Goal: Task Accomplishment & Management: Complete application form

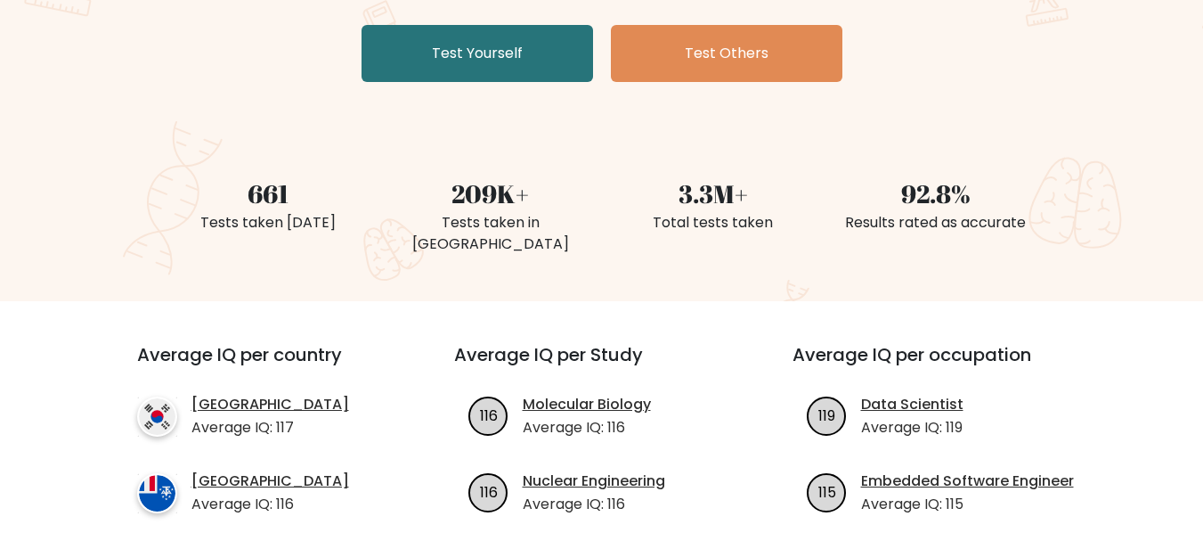
scroll to position [178, 0]
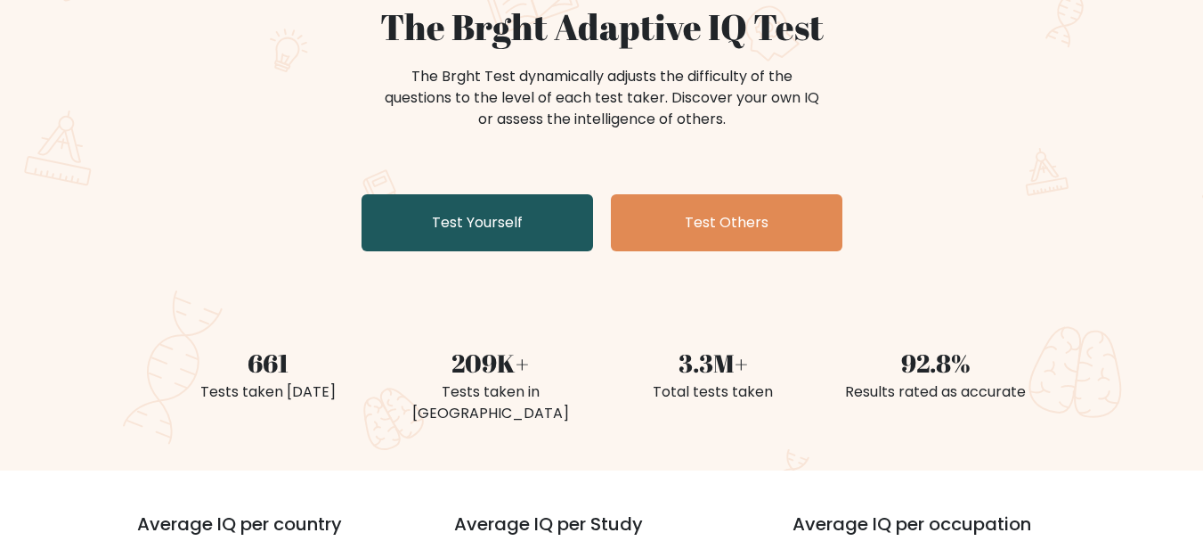
click at [507, 216] on link "Test Yourself" at bounding box center [478, 222] width 232 height 57
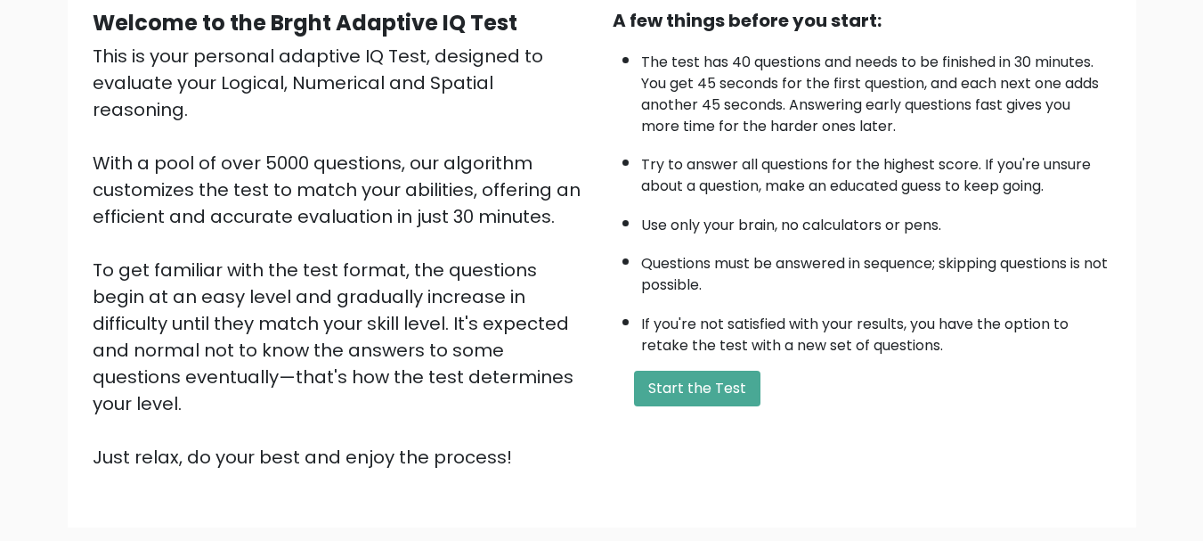
scroll to position [178, 0]
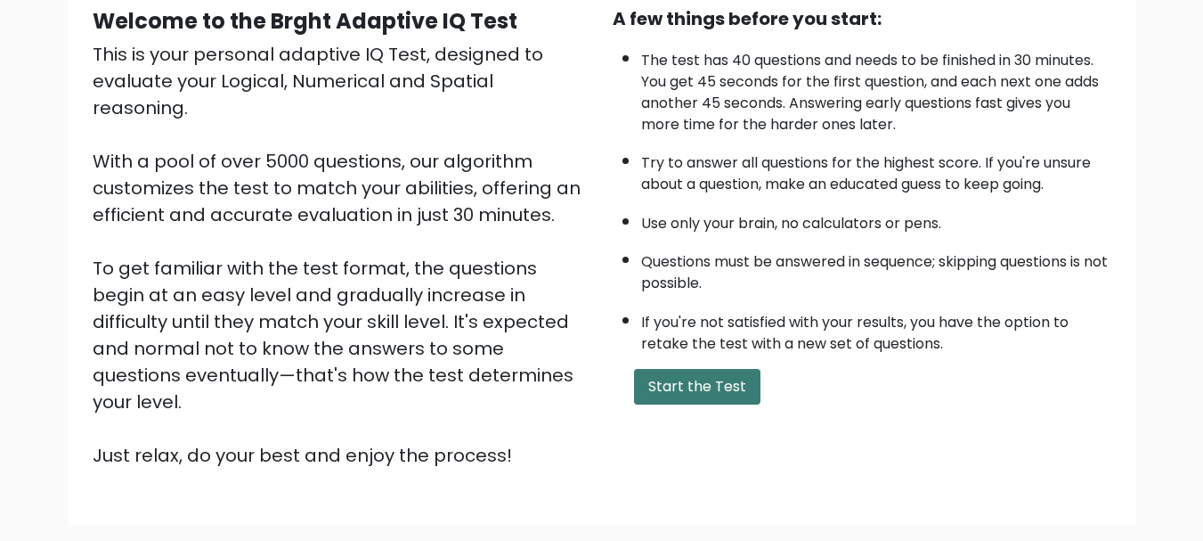
click at [704, 385] on button "Start the Test" at bounding box center [697, 387] width 126 height 36
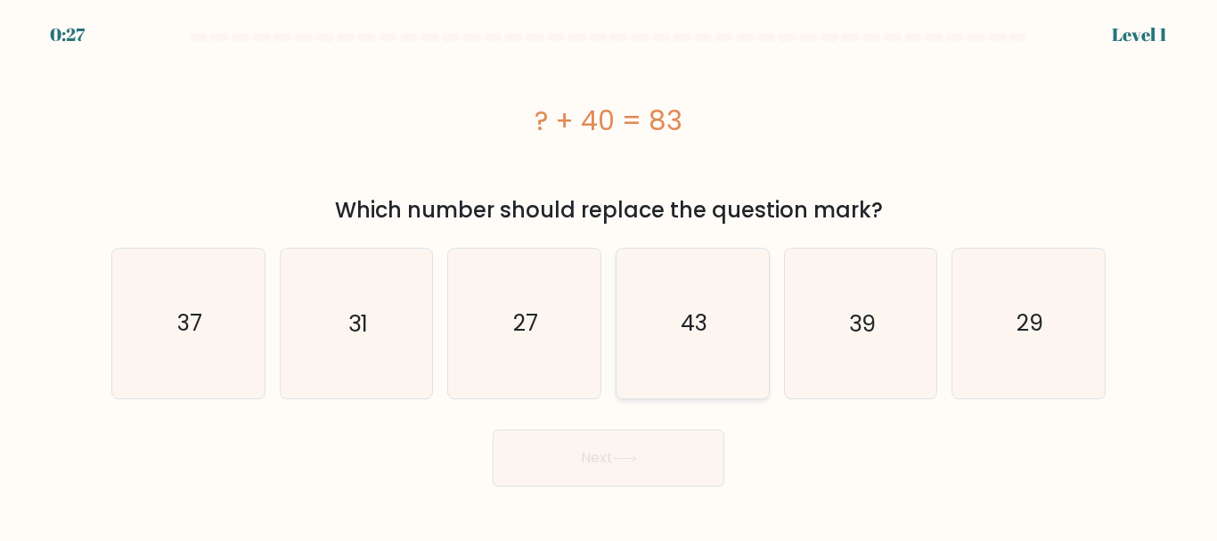
click at [728, 357] on icon "43" at bounding box center [692, 323] width 149 height 149
click at [609, 275] on input "d. 43" at bounding box center [608, 273] width 1 height 4
radio input "true"
click at [668, 456] on button "Next" at bounding box center [609, 457] width 232 height 57
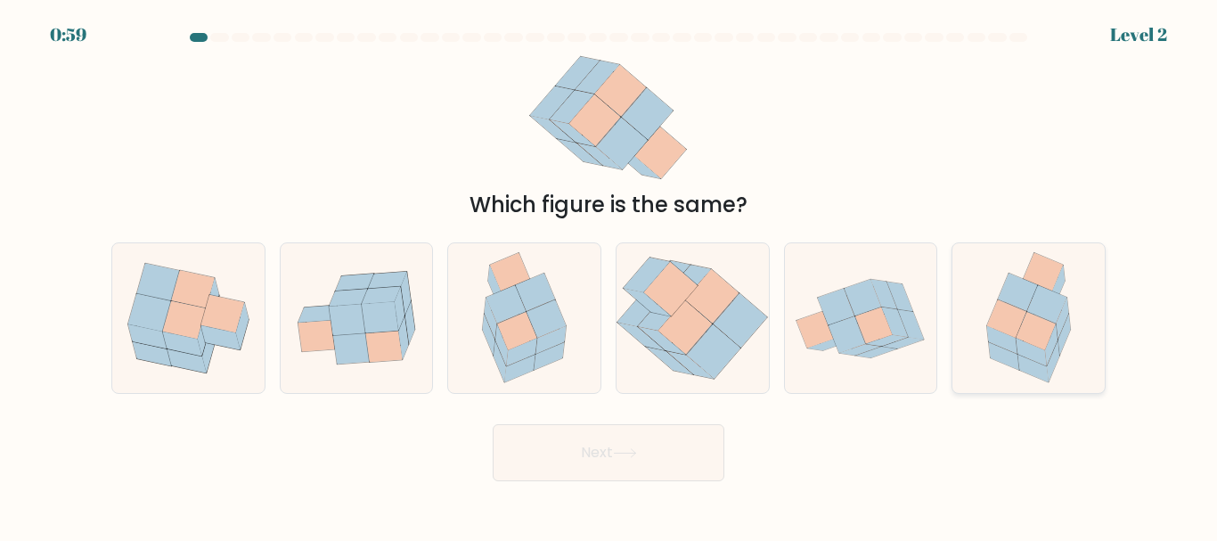
click at [1033, 295] on icon at bounding box center [1018, 292] width 40 height 38
click at [609, 275] on input "f." at bounding box center [608, 273] width 1 height 4
radio input "true"
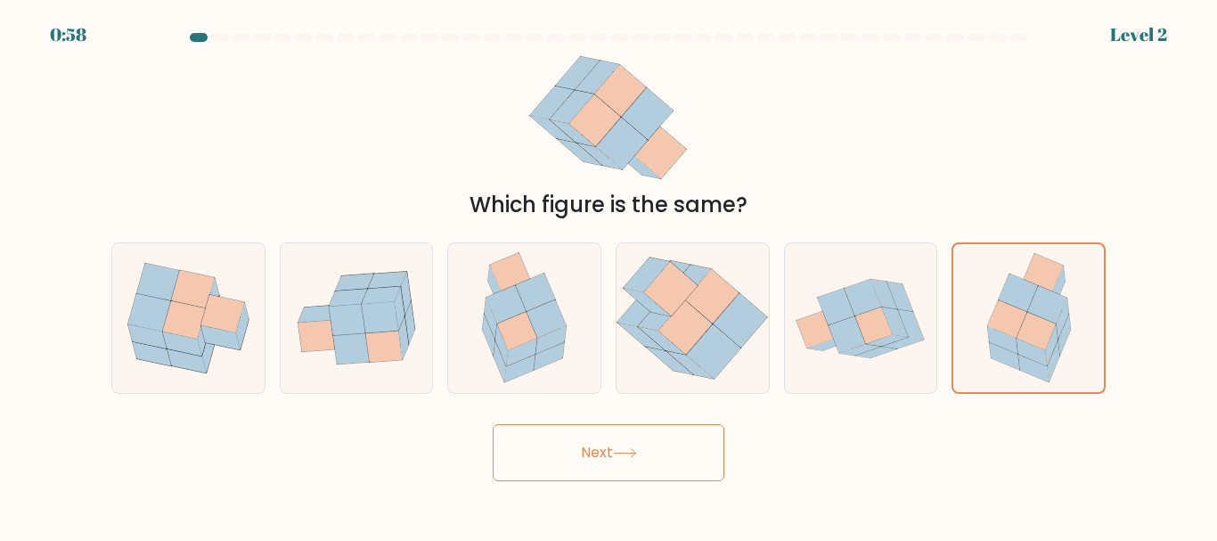
click at [585, 463] on button "Next" at bounding box center [609, 452] width 232 height 57
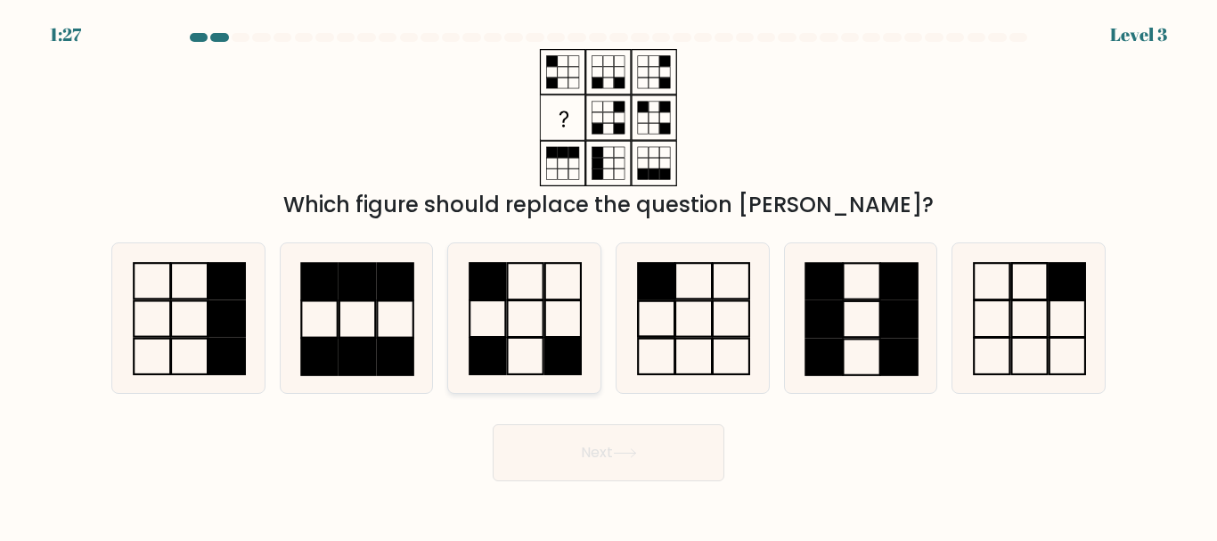
click at [519, 309] on icon at bounding box center [524, 317] width 149 height 149
click at [608, 275] on input "c." at bounding box center [608, 273] width 1 height 4
radio input "true"
click at [655, 468] on button "Next" at bounding box center [609, 452] width 232 height 57
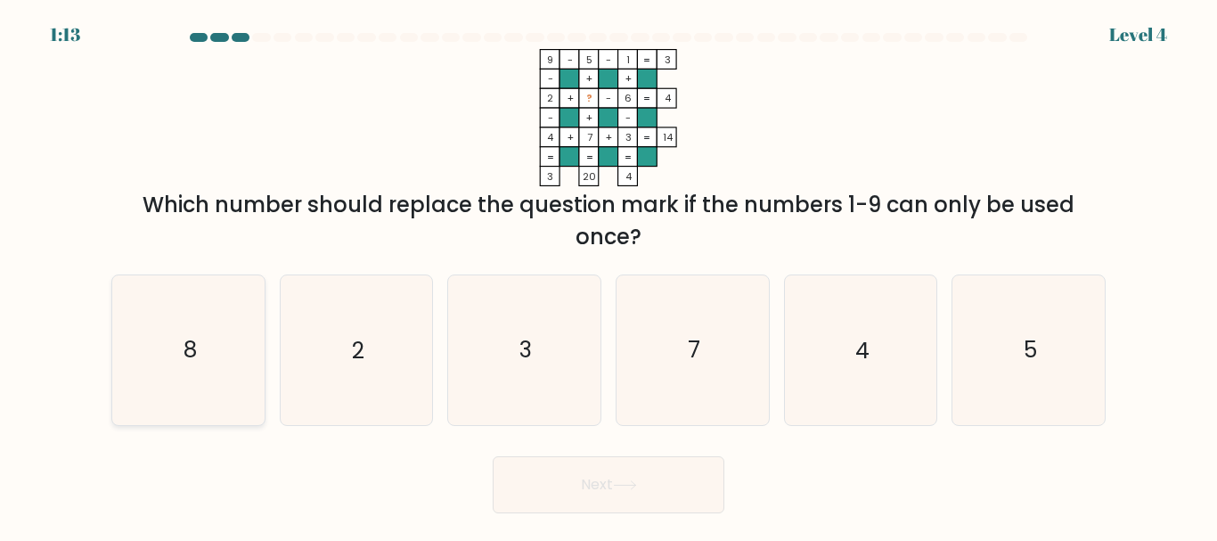
click at [195, 338] on text "8" at bounding box center [189, 350] width 13 height 31
click at [608, 275] on input "a. 8" at bounding box center [608, 273] width 1 height 4
radio input "true"
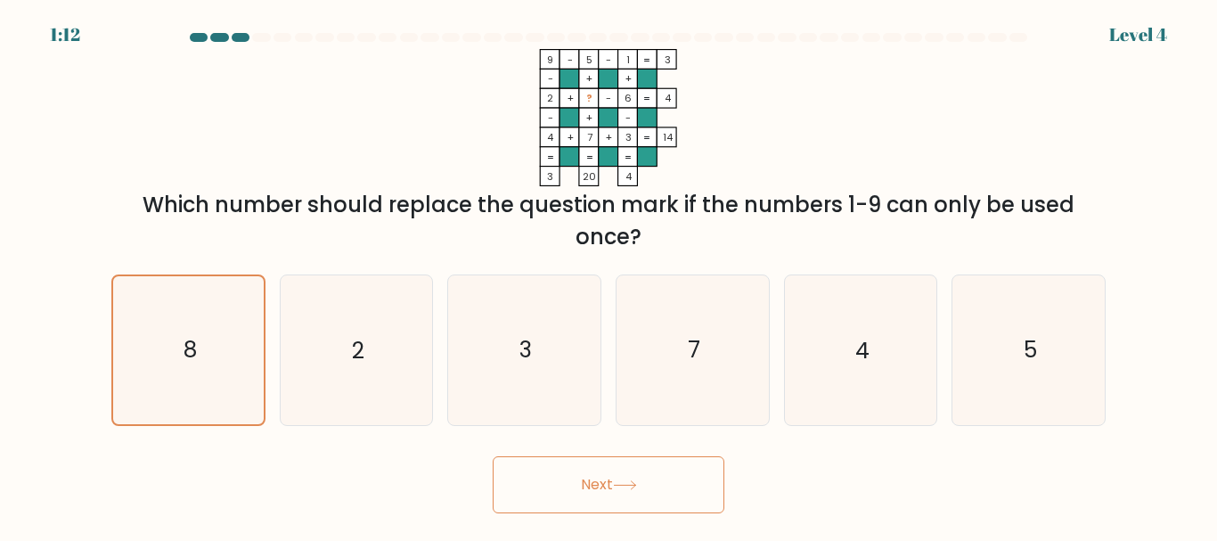
click at [533, 489] on button "Next" at bounding box center [609, 484] width 232 height 57
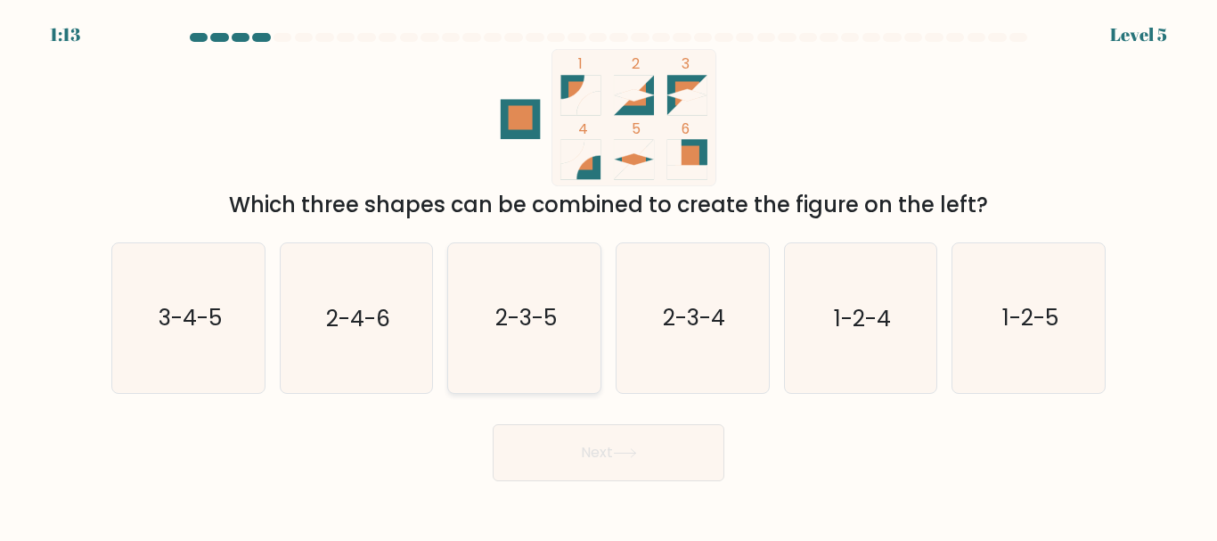
click at [507, 337] on icon "2-3-5" at bounding box center [524, 317] width 149 height 149
click at [608, 275] on input "c. 2-3-5" at bounding box center [608, 273] width 1 height 4
radio input "true"
click at [607, 437] on button "Next" at bounding box center [609, 452] width 232 height 57
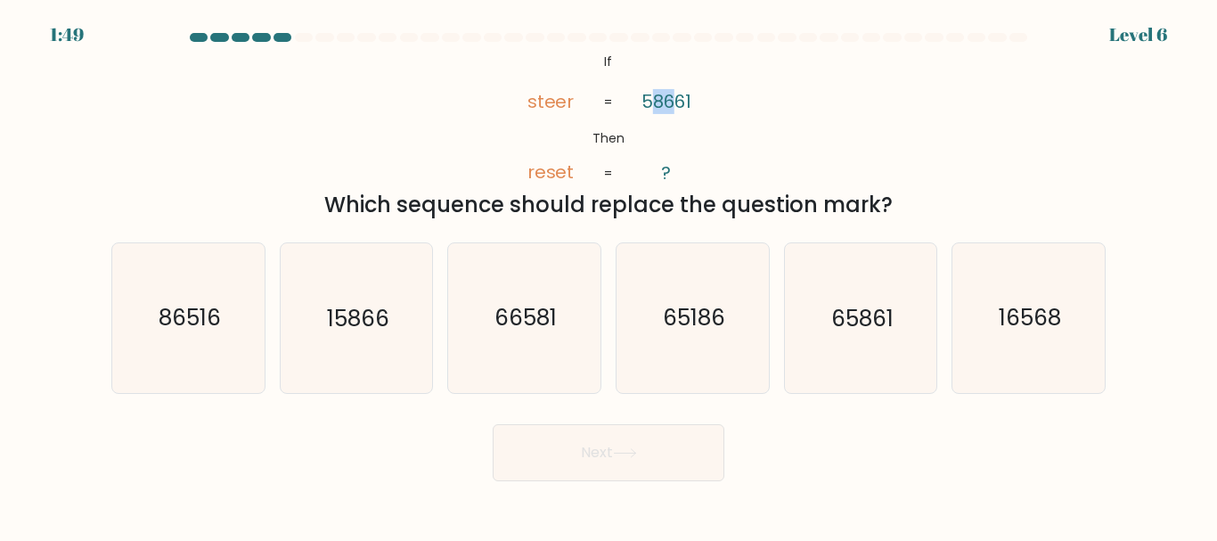
drag, startPoint x: 656, startPoint y: 104, endPoint x: 671, endPoint y: 104, distance: 15.1
click at [671, 104] on tspan "58661" at bounding box center [666, 101] width 50 height 25
click at [656, 126] on icon "@import url('https://fonts.googleapis.com/css?family=Abril+Fatface:400,100,100i…" at bounding box center [608, 117] width 223 height 137
click at [1023, 341] on icon "16568" at bounding box center [1028, 317] width 149 height 149
click at [609, 275] on input "f. 16568" at bounding box center [608, 273] width 1 height 4
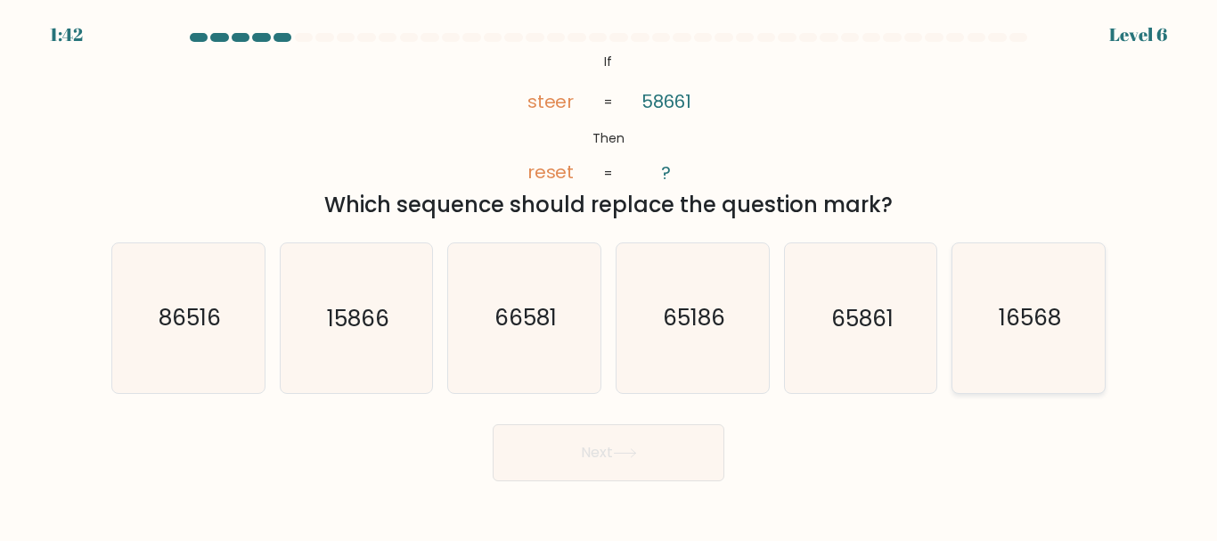
radio input "true"
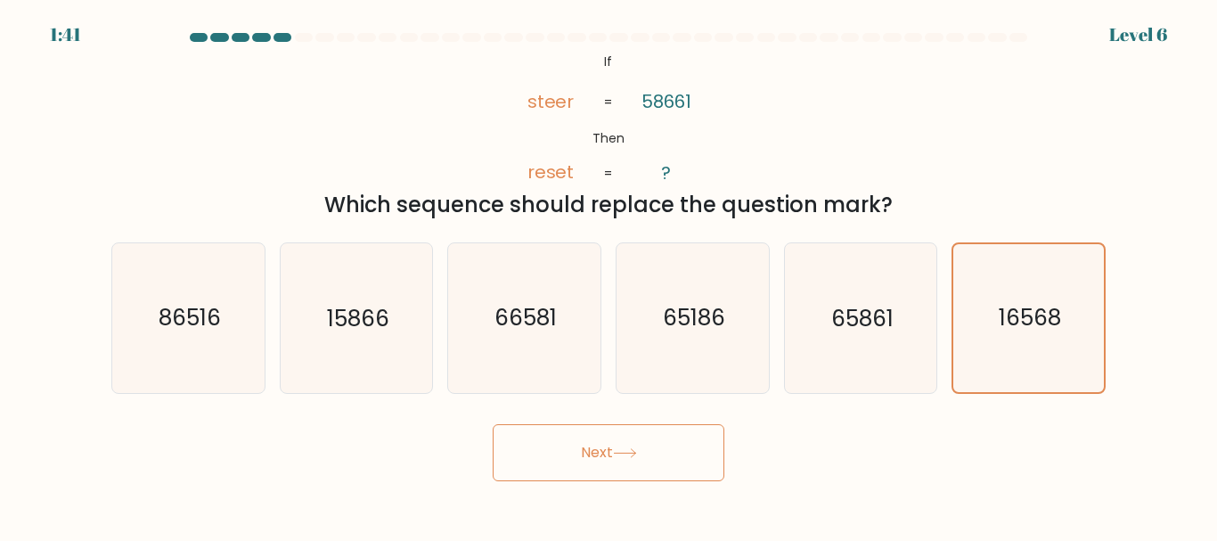
click at [695, 458] on button "Next" at bounding box center [609, 452] width 232 height 57
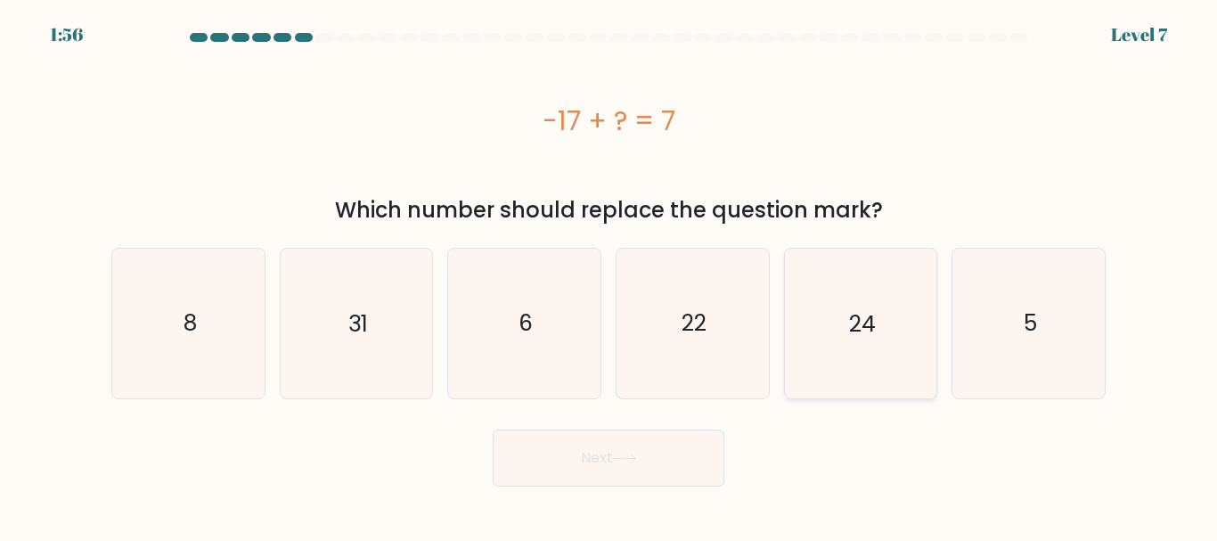
click at [880, 296] on icon "24" at bounding box center [860, 323] width 149 height 149
click at [609, 275] on input "e. 24" at bounding box center [608, 273] width 1 height 4
radio input "true"
click at [697, 467] on button "Next" at bounding box center [609, 457] width 232 height 57
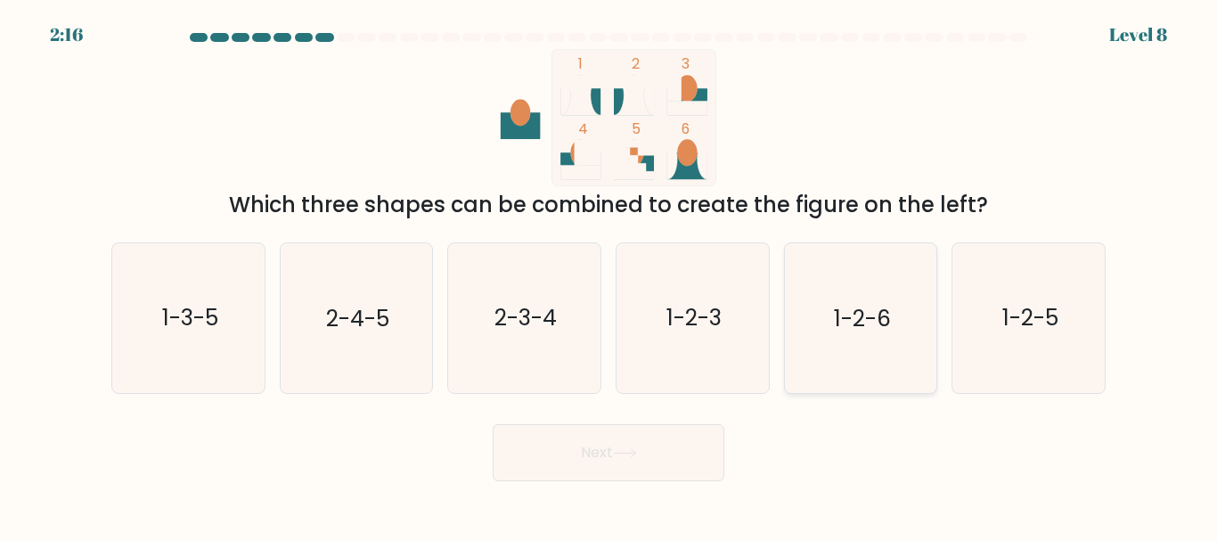
click at [881, 346] on icon "1-2-6" at bounding box center [860, 317] width 149 height 149
click at [609, 275] on input "e. 1-2-6" at bounding box center [608, 273] width 1 height 4
radio input "true"
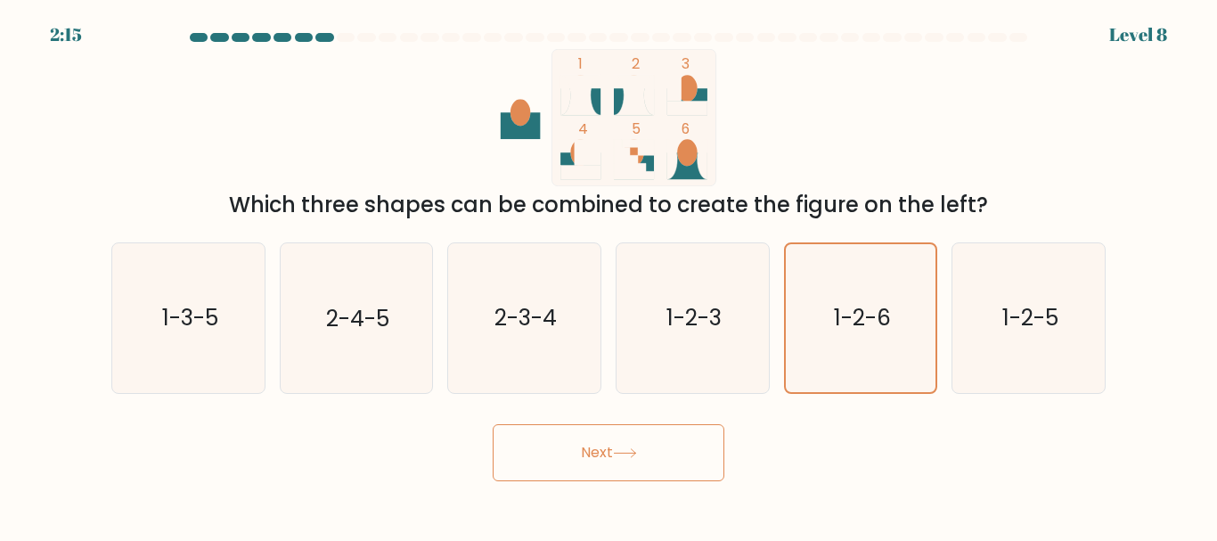
click at [706, 436] on button "Next" at bounding box center [609, 452] width 232 height 57
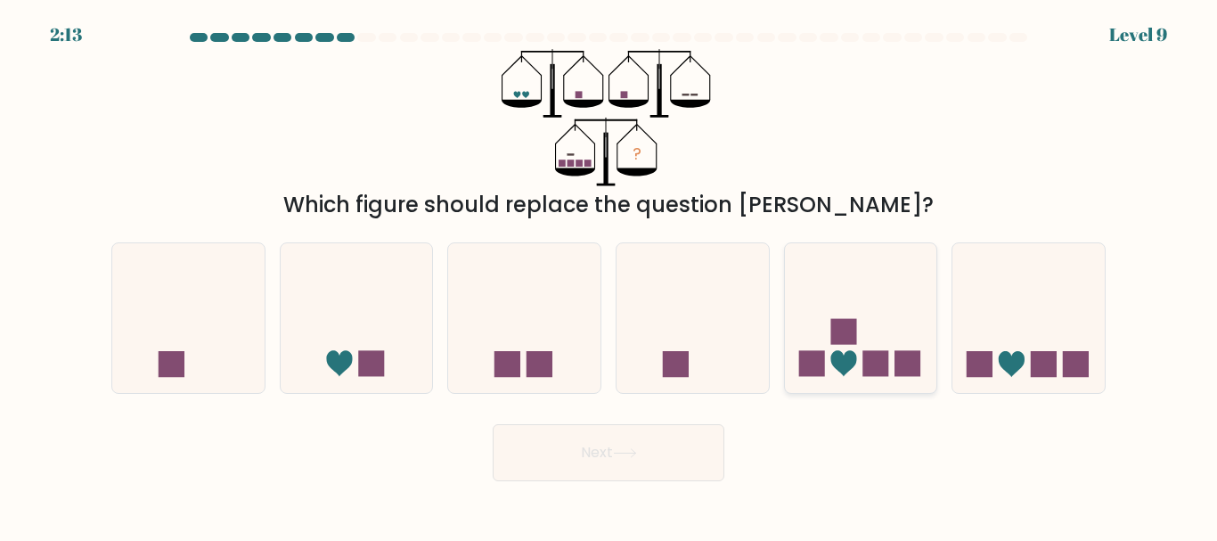
click at [864, 357] on rect at bounding box center [875, 364] width 26 height 26
click at [609, 275] on input "e." at bounding box center [608, 273] width 1 height 4
radio input "true"
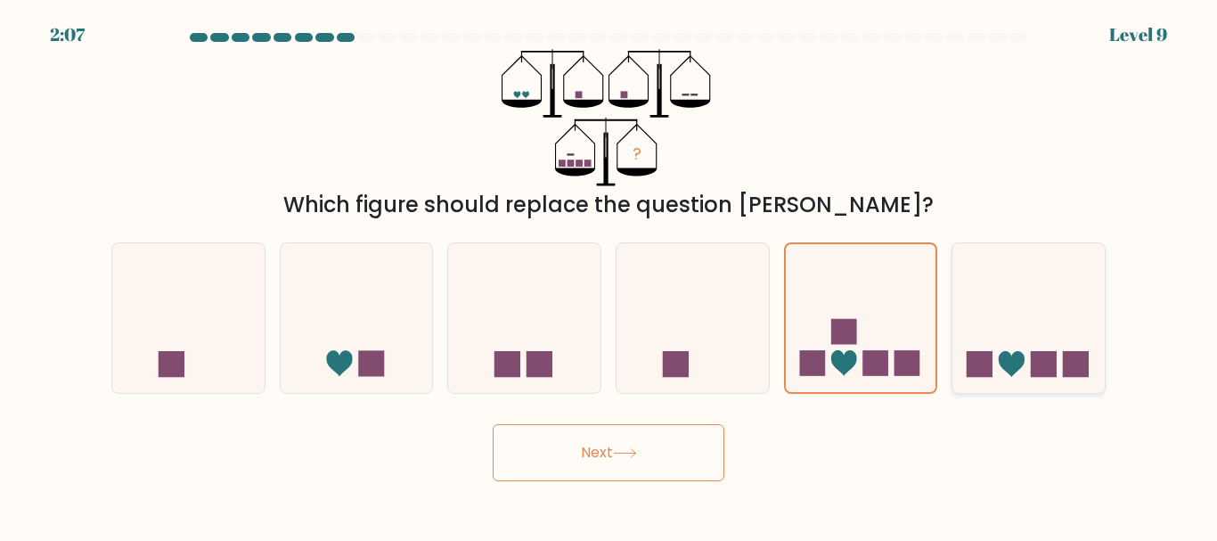
click at [1028, 338] on icon at bounding box center [1028, 318] width 152 height 126
click at [609, 275] on input "f." at bounding box center [608, 273] width 1 height 4
radio input "true"
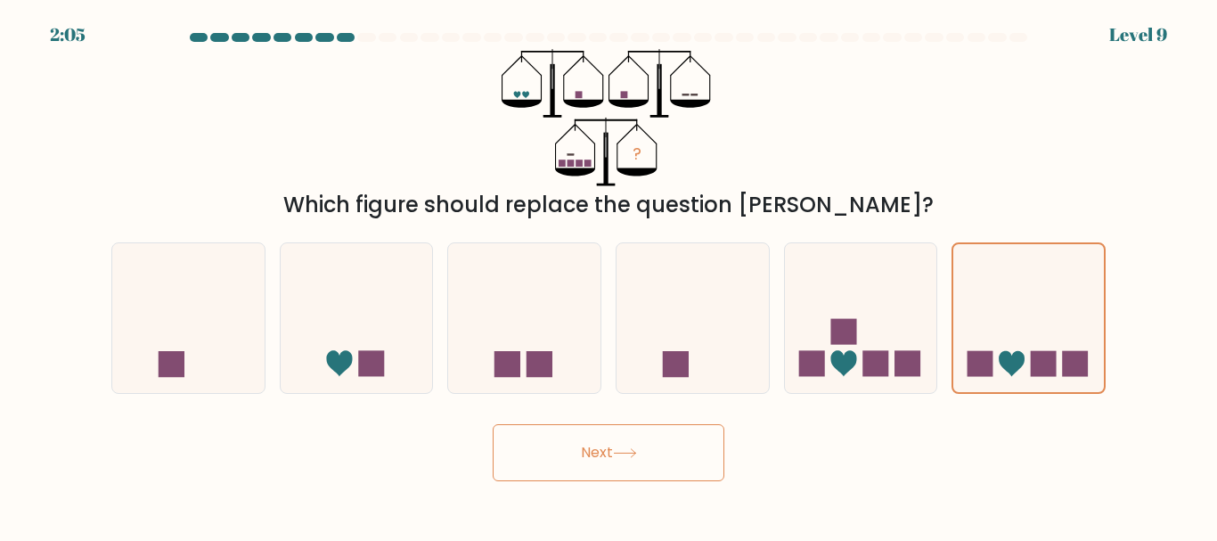
click at [658, 458] on button "Next" at bounding box center [609, 452] width 232 height 57
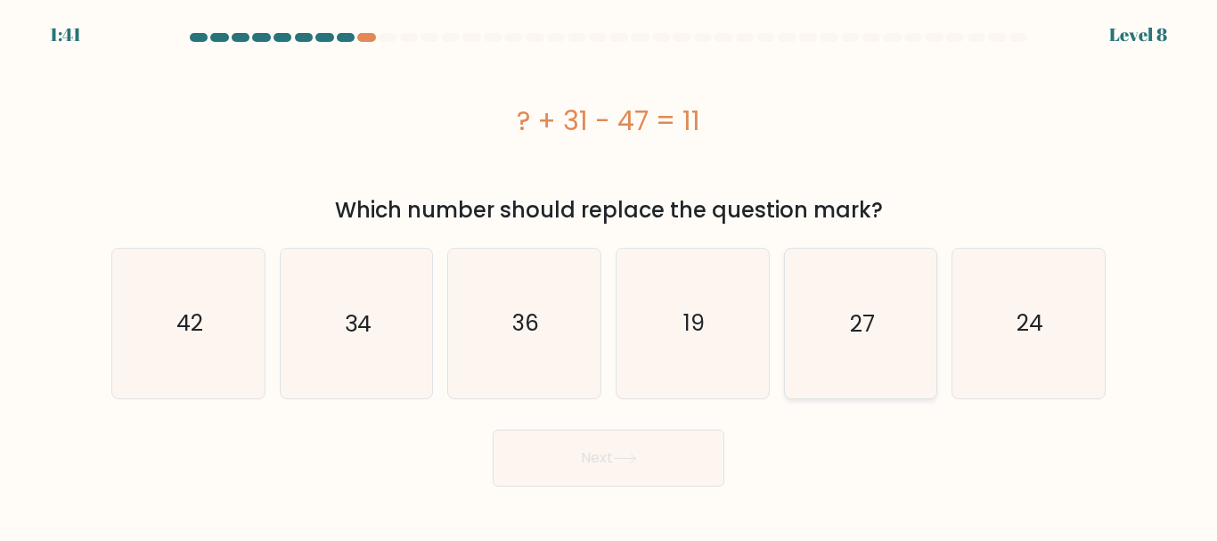
click at [809, 319] on icon "27" at bounding box center [860, 323] width 149 height 149
click at [609, 275] on input "e. 27" at bounding box center [608, 273] width 1 height 4
radio input "true"
click at [699, 429] on button "Next" at bounding box center [609, 457] width 232 height 57
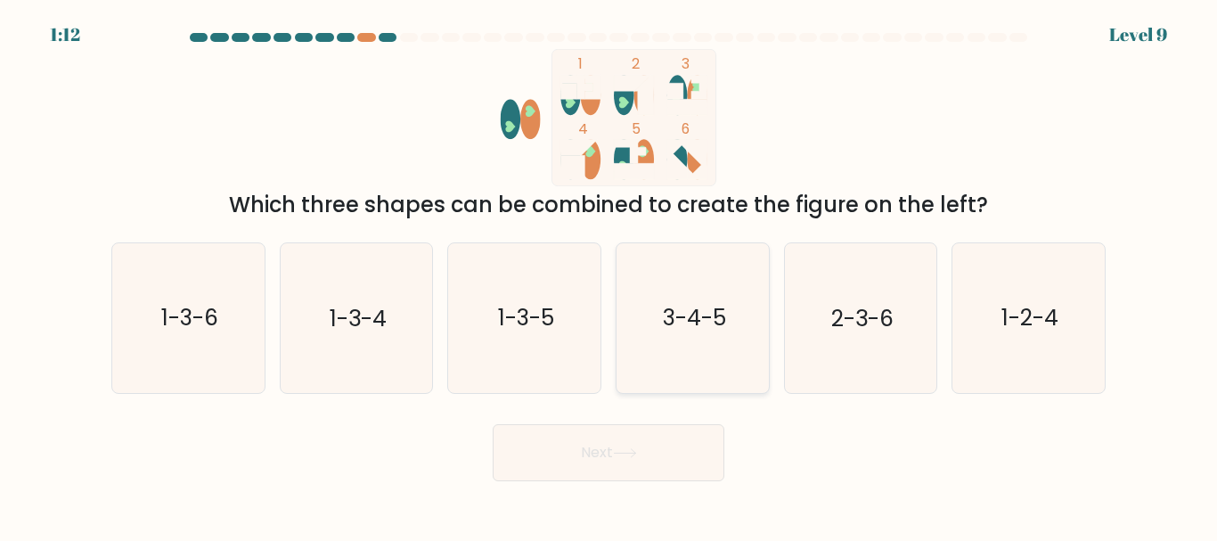
click at [637, 288] on icon "3-4-5" at bounding box center [692, 317] width 149 height 149
click at [609, 275] on input "d. 3-4-5" at bounding box center [608, 273] width 1 height 4
radio input "true"
click at [653, 446] on button "Next" at bounding box center [609, 452] width 232 height 57
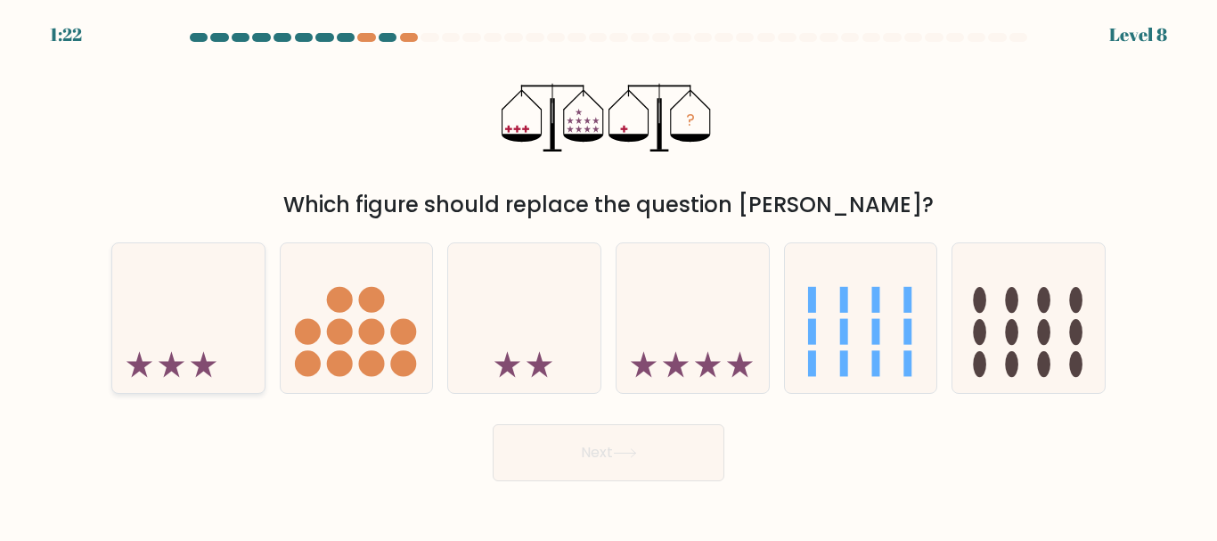
click at [249, 315] on icon at bounding box center [188, 318] width 152 height 126
click at [608, 275] on input "a." at bounding box center [608, 273] width 1 height 4
radio input "true"
click at [559, 440] on button "Next" at bounding box center [609, 452] width 232 height 57
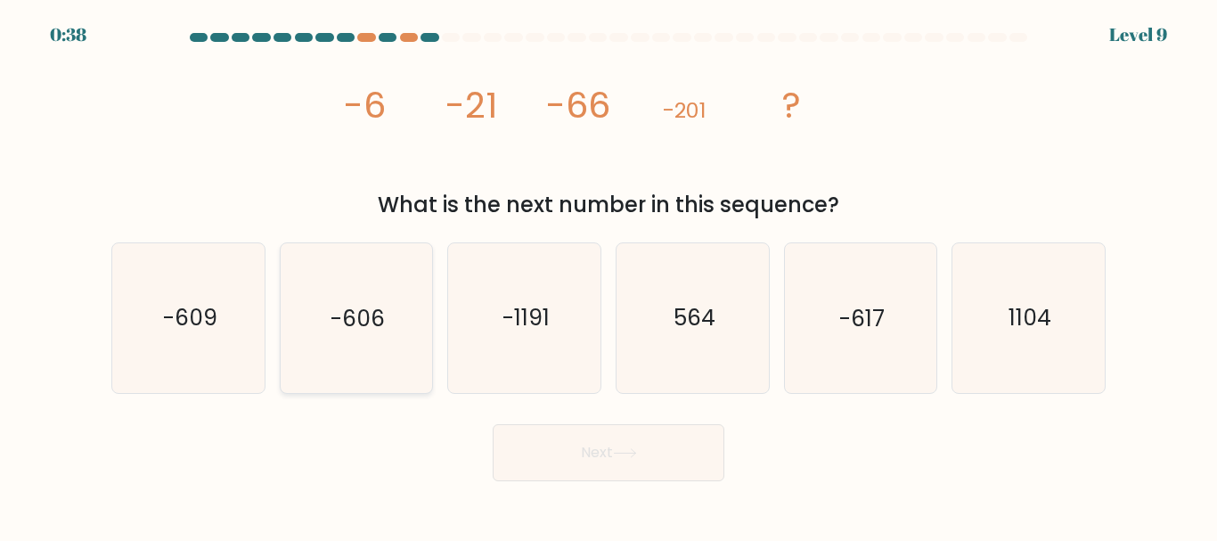
click at [369, 347] on icon "-606" at bounding box center [355, 317] width 149 height 149
click at [608, 275] on input "b. -606" at bounding box center [608, 273] width 1 height 4
radio input "true"
click at [550, 452] on button "Next" at bounding box center [609, 452] width 232 height 57
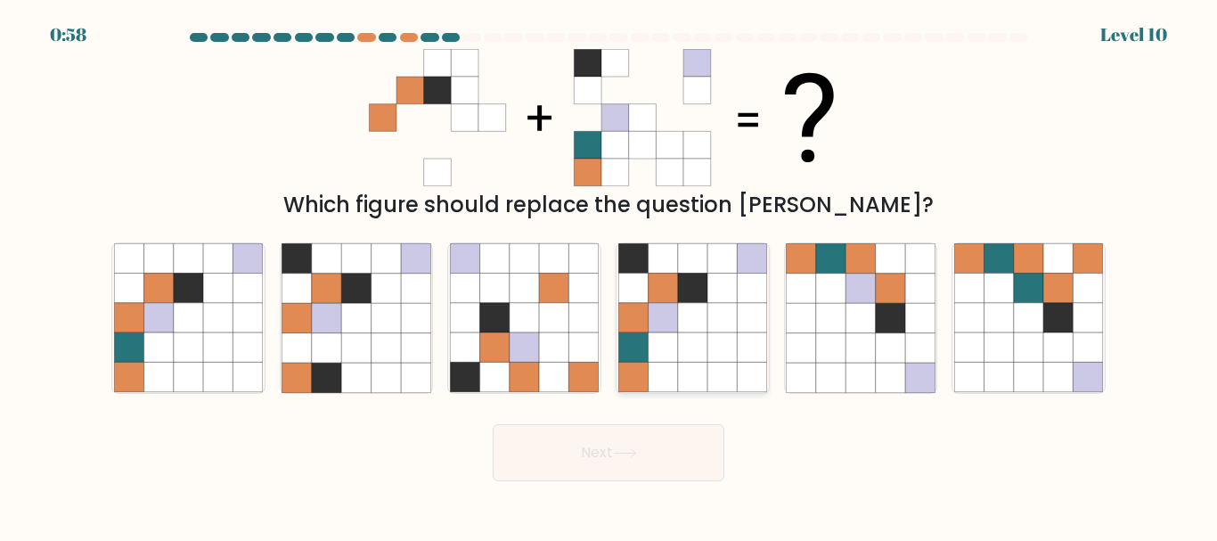
click at [689, 350] on icon at bounding box center [692, 347] width 29 height 29
click at [609, 275] on input "d." at bounding box center [608, 273] width 1 height 4
radio input "true"
click at [651, 455] on button "Next" at bounding box center [609, 452] width 232 height 57
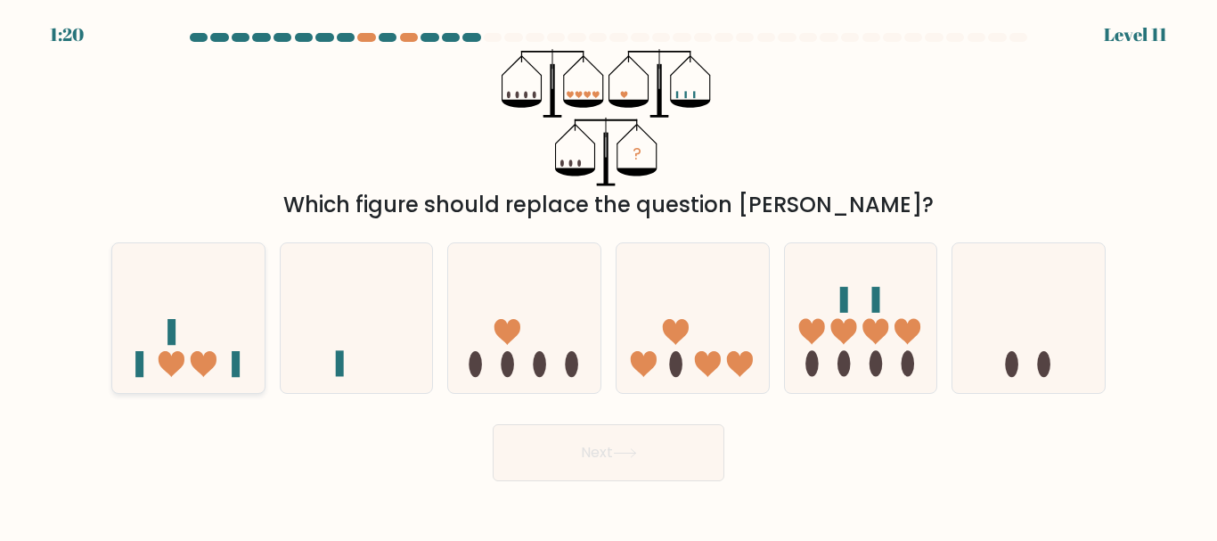
click at [170, 309] on icon at bounding box center [188, 318] width 152 height 126
click at [608, 275] on input "a." at bounding box center [608, 273] width 1 height 4
radio input "true"
click at [590, 451] on button "Next" at bounding box center [609, 452] width 232 height 57
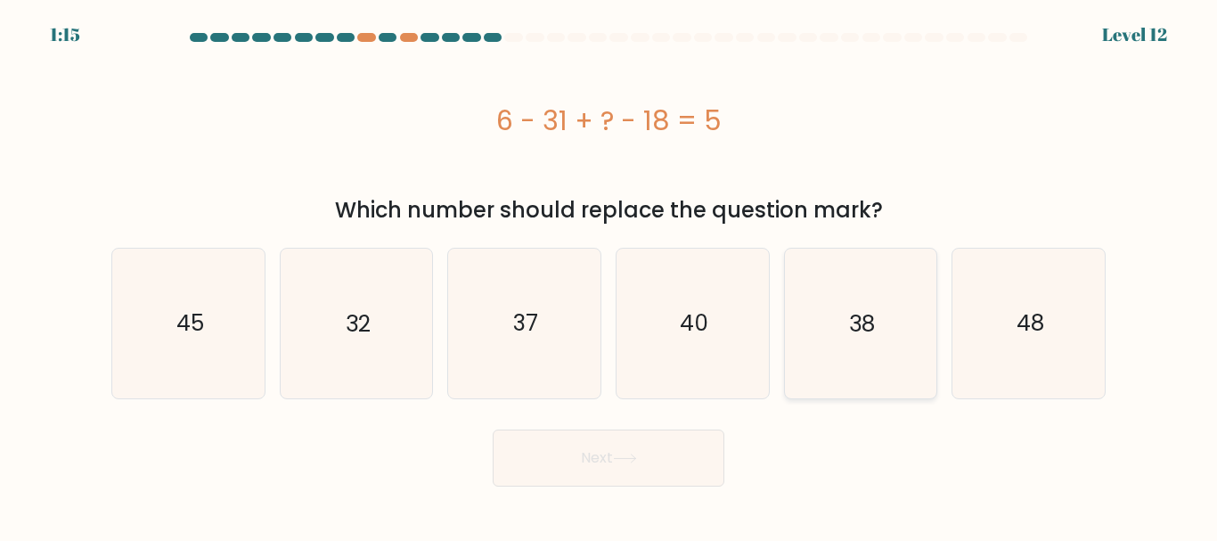
click at [796, 362] on icon "38" at bounding box center [860, 323] width 149 height 149
click at [609, 275] on input "e. 38" at bounding box center [608, 273] width 1 height 4
radio input "true"
click at [659, 448] on button "Next" at bounding box center [609, 457] width 232 height 57
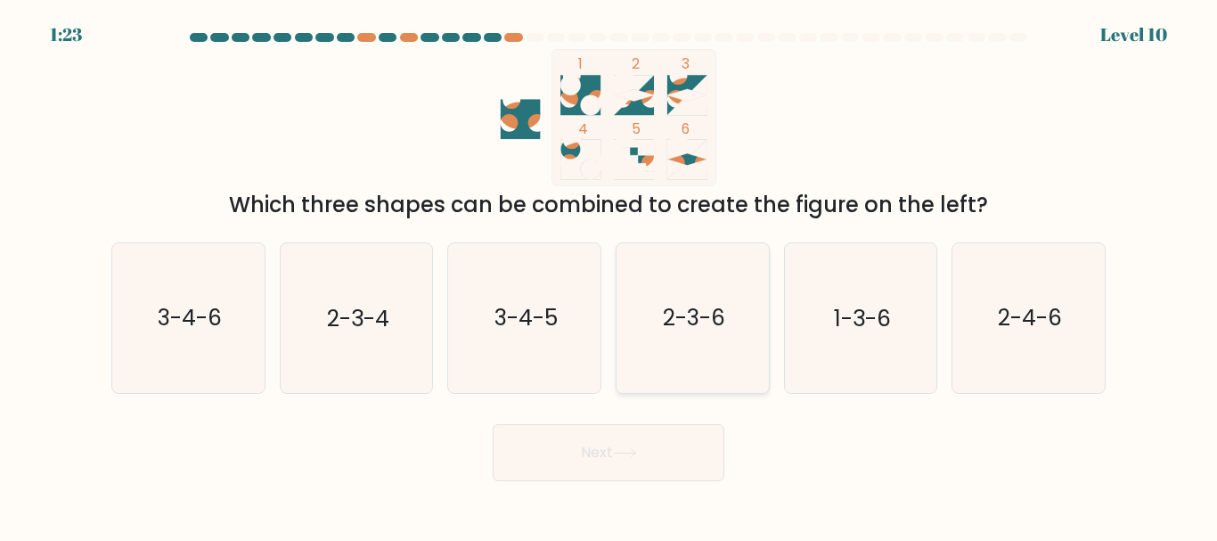
click at [697, 309] on text "2-3-6" at bounding box center [694, 318] width 62 height 31
click at [609, 275] on input "d. 2-3-6" at bounding box center [608, 273] width 1 height 4
radio input "true"
click at [656, 456] on button "Next" at bounding box center [609, 452] width 232 height 57
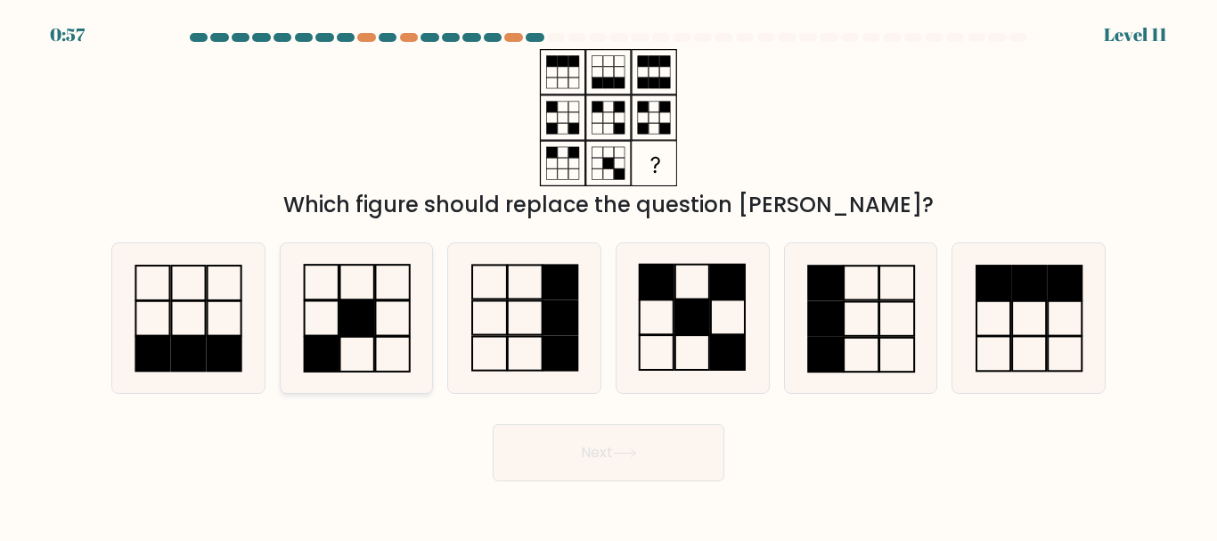
click at [372, 328] on rect at bounding box center [357, 318] width 34 height 35
click at [608, 275] on input "b." at bounding box center [608, 273] width 1 height 4
radio input "true"
click at [566, 451] on button "Next" at bounding box center [609, 452] width 232 height 57
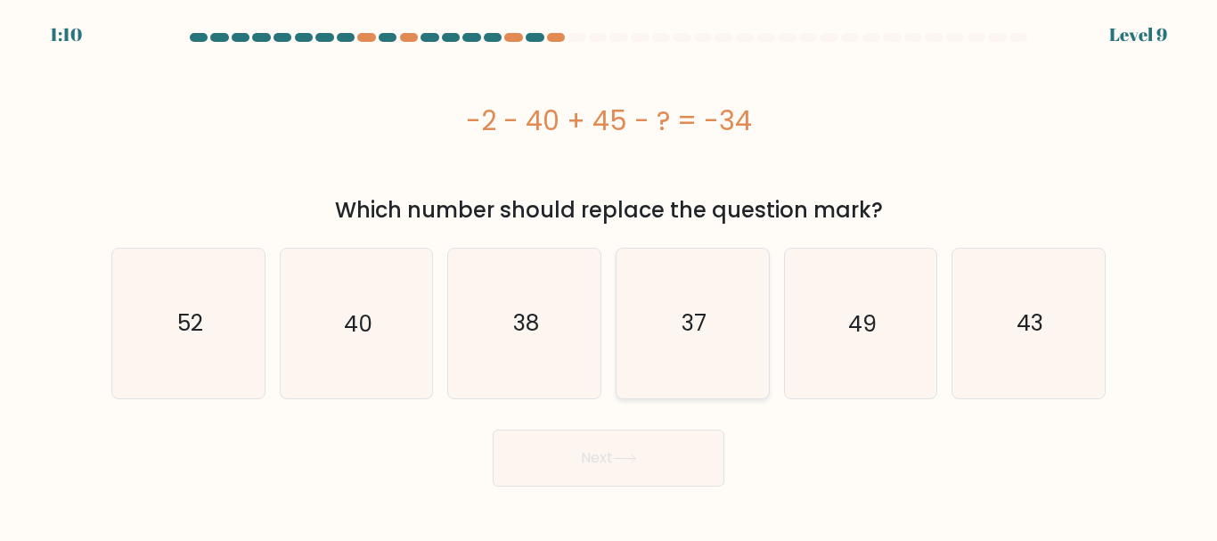
click at [685, 318] on text "37" at bounding box center [693, 322] width 25 height 31
click at [609, 275] on input "d. 37" at bounding box center [608, 273] width 1 height 4
radio input "true"
click at [616, 470] on button "Next" at bounding box center [609, 457] width 232 height 57
click at [810, 442] on div "Next" at bounding box center [608, 453] width 1015 height 66
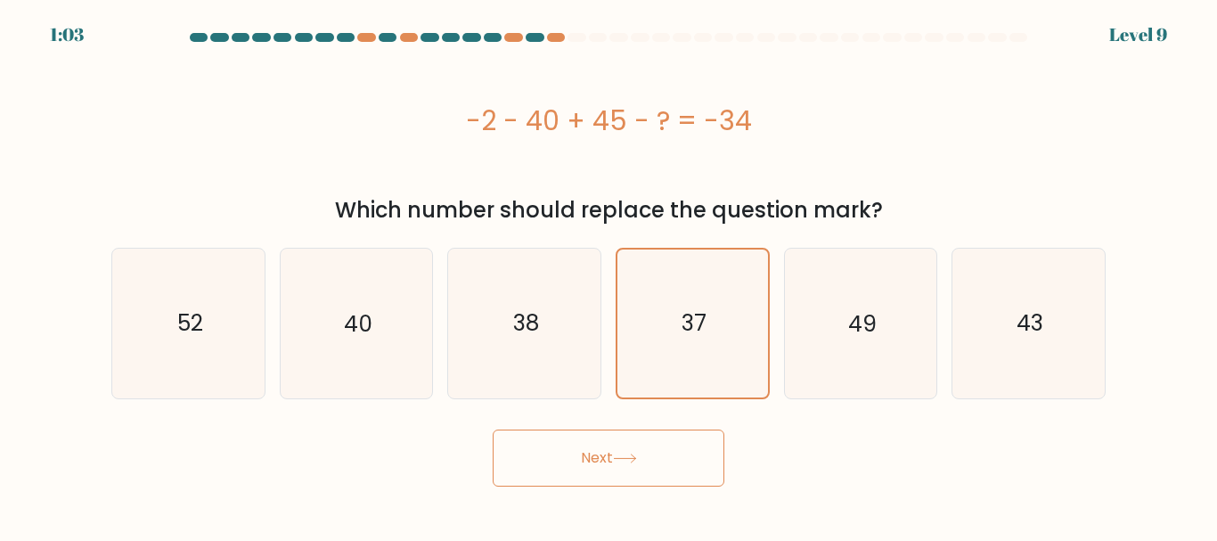
click at [651, 463] on button "Next" at bounding box center [609, 457] width 232 height 57
click at [545, 339] on icon "38" at bounding box center [524, 323] width 149 height 149
click at [608, 275] on input "c. 38" at bounding box center [608, 273] width 1 height 4
radio input "true"
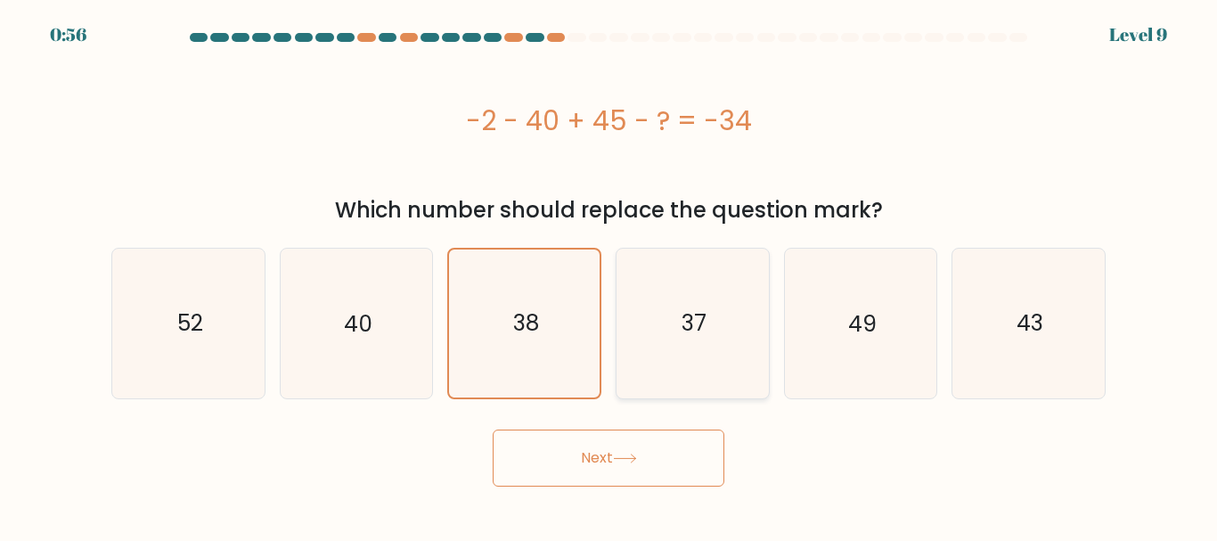
click at [681, 327] on text "37" at bounding box center [693, 322] width 25 height 31
click at [609, 275] on input "d. 37" at bounding box center [608, 273] width 1 height 4
radio input "true"
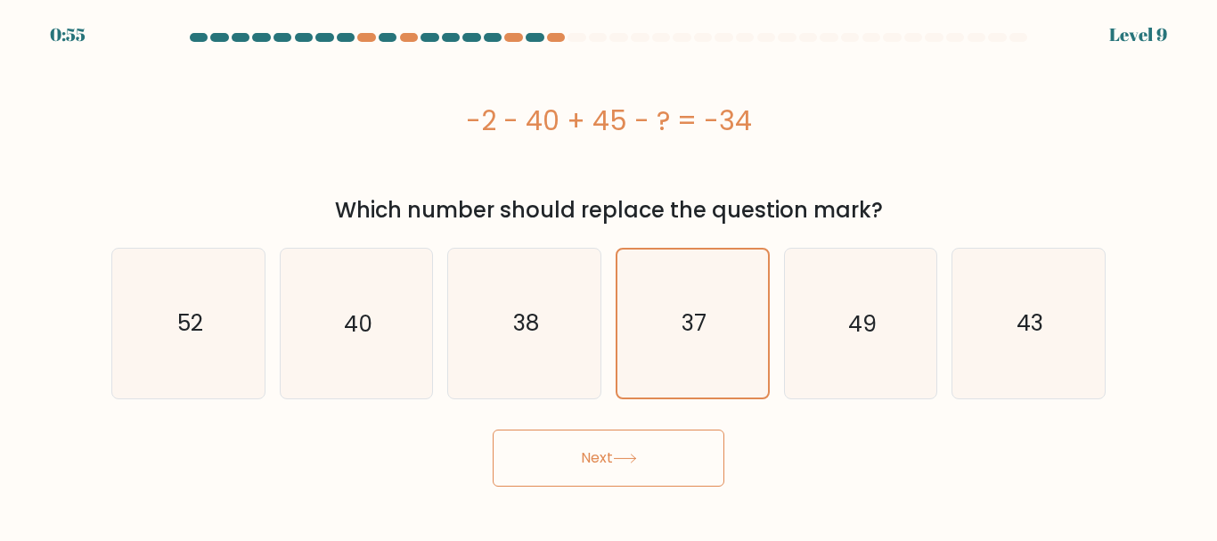
click at [607, 451] on button "Next" at bounding box center [609, 457] width 232 height 57
click at [609, 449] on button "Next" at bounding box center [609, 457] width 232 height 57
click at [577, 343] on icon "38" at bounding box center [524, 323] width 149 height 149
click at [608, 275] on input "c. 38" at bounding box center [608, 273] width 1 height 4
radio input "true"
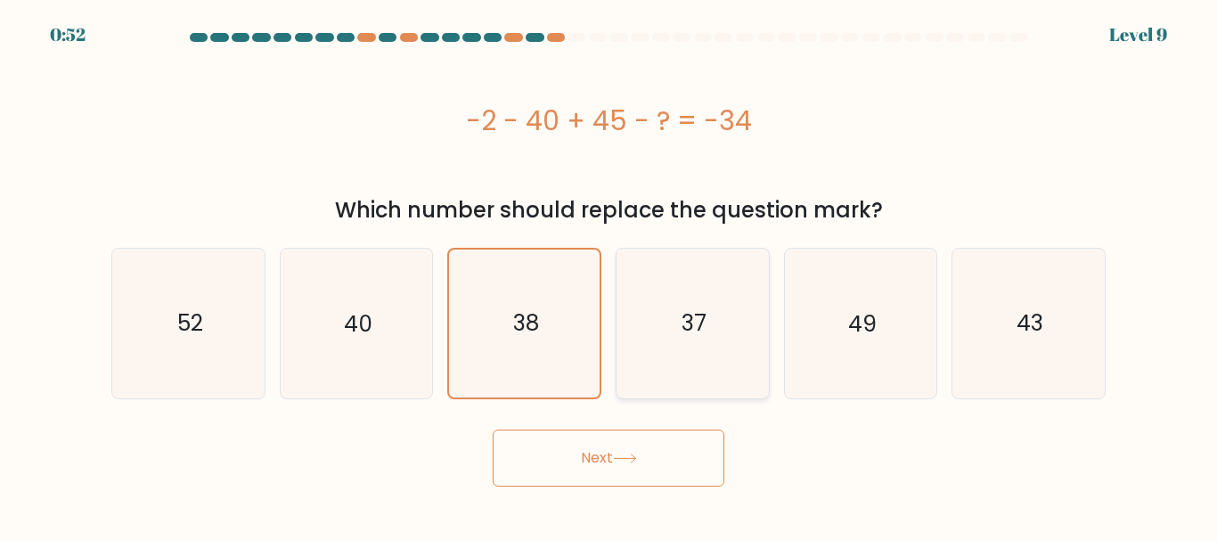
click at [730, 334] on icon "37" at bounding box center [692, 323] width 149 height 149
click at [609, 275] on input "d. 37" at bounding box center [608, 273] width 1 height 4
radio input "true"
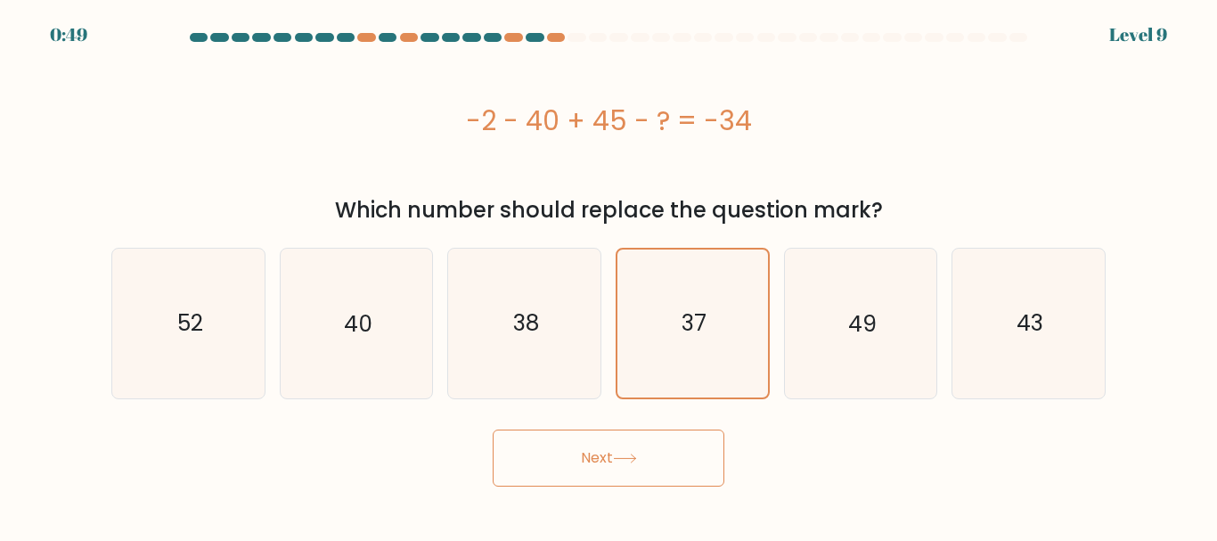
click at [493, 429] on button "Next" at bounding box center [609, 457] width 232 height 57
drag, startPoint x: 705, startPoint y: 414, endPoint x: 675, endPoint y: 282, distance: 135.3
click at [675, 282] on icon "37" at bounding box center [692, 322] width 147 height 147
click at [609, 275] on input "d. 37" at bounding box center [608, 273] width 1 height 4
click at [665, 292] on icon "37" at bounding box center [692, 322] width 147 height 147
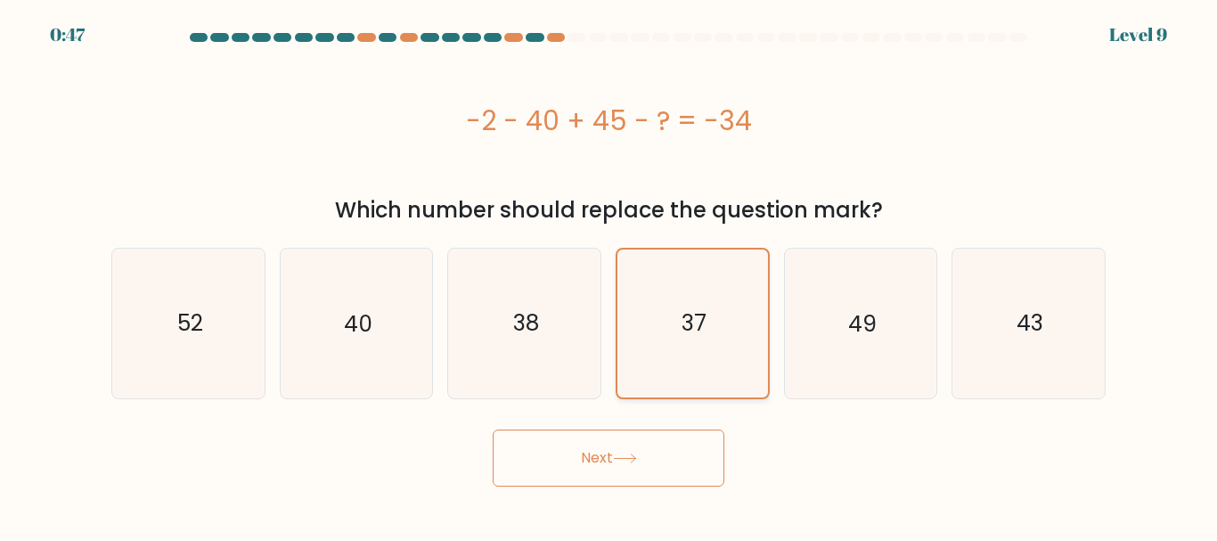
click at [609, 275] on input "d. 37" at bounding box center [608, 273] width 1 height 4
click at [627, 459] on icon at bounding box center [625, 458] width 24 height 10
click at [544, 348] on icon "38" at bounding box center [524, 323] width 149 height 149
click at [608, 275] on input "c. 38" at bounding box center [608, 273] width 1 height 4
radio input "true"
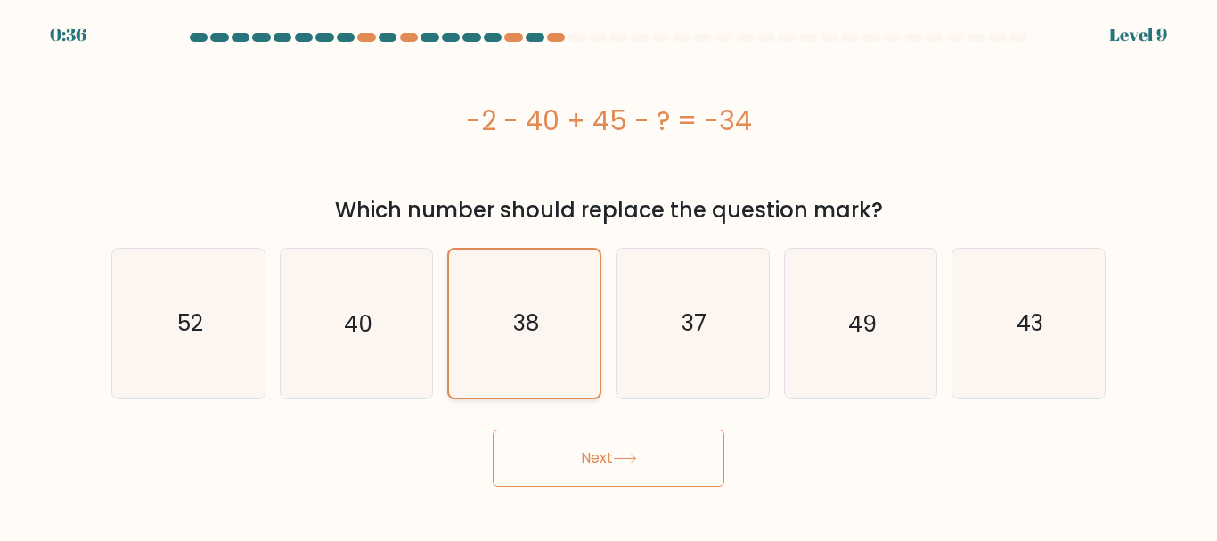
click at [543, 347] on icon "38" at bounding box center [524, 322] width 147 height 147
click at [608, 275] on input "c. 38" at bounding box center [608, 273] width 1 height 4
click at [368, 341] on icon "40" at bounding box center [355, 323] width 149 height 149
click at [608, 275] on input "b. 40" at bounding box center [608, 273] width 1 height 4
radio input "true"
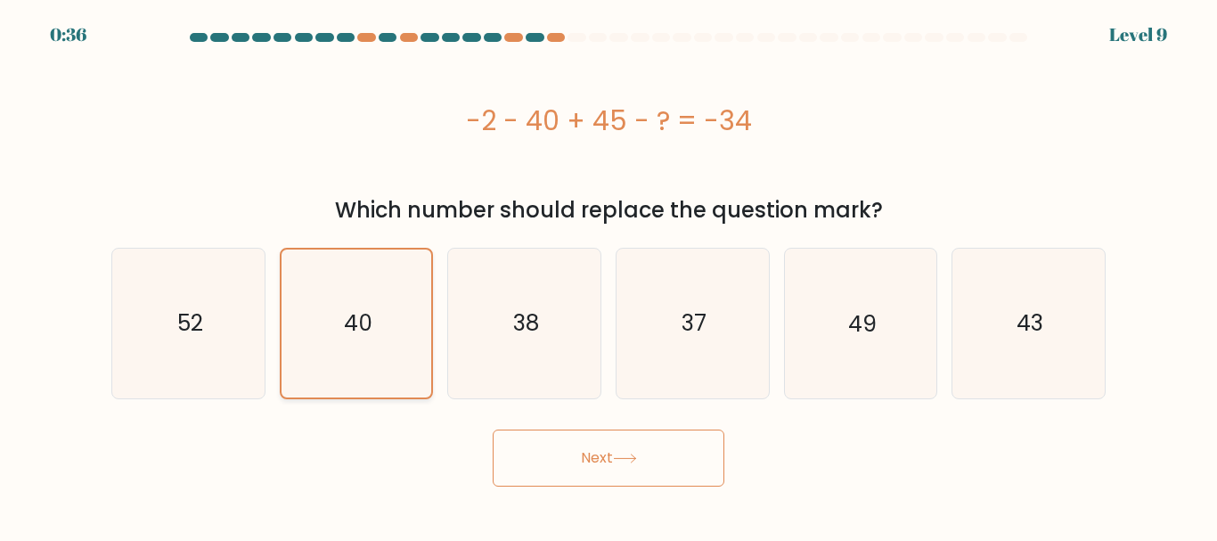
click at [368, 341] on icon "40" at bounding box center [355, 322] width 147 height 147
click at [608, 275] on input "b. 40" at bounding box center [608, 273] width 1 height 4
click at [709, 306] on icon "37" at bounding box center [692, 323] width 149 height 149
click at [609, 275] on input "d. 37" at bounding box center [608, 273] width 1 height 4
radio input "true"
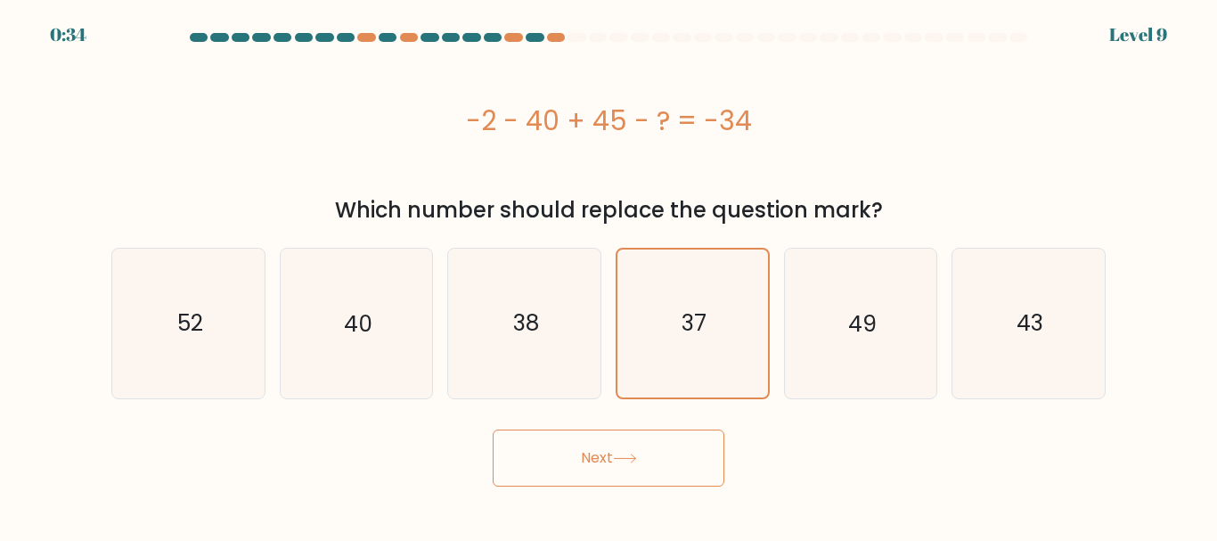
click at [627, 461] on icon at bounding box center [625, 458] width 24 height 10
click at [625, 465] on button "Next" at bounding box center [609, 457] width 232 height 57
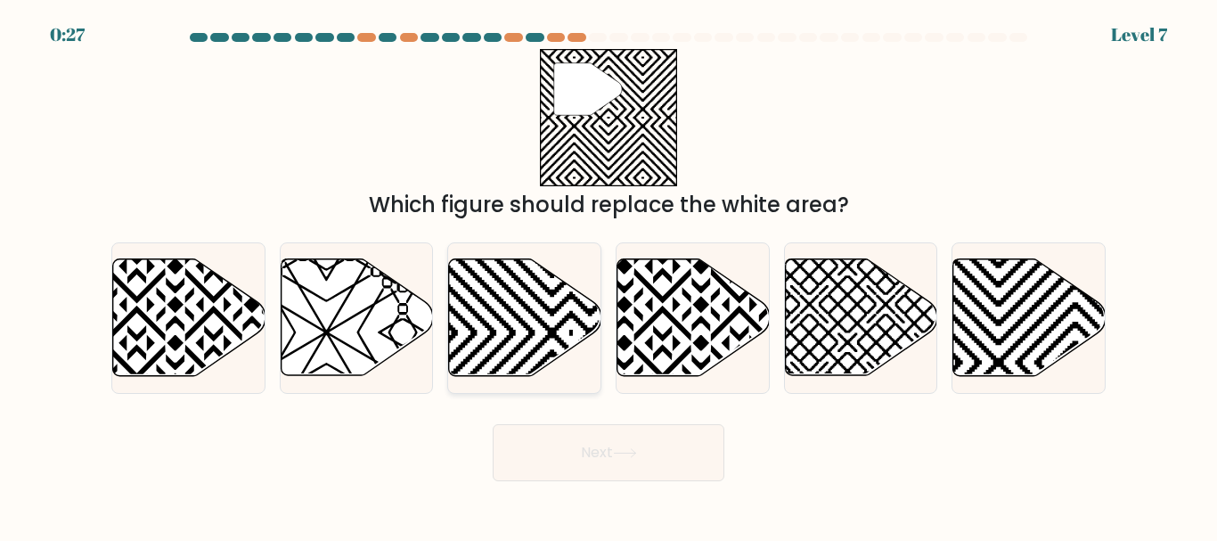
click at [526, 356] on icon at bounding box center [571, 256] width 306 height 306
click at [608, 275] on input "c." at bounding box center [608, 273] width 1 height 4
radio input "true"
click at [982, 307] on icon at bounding box center [1075, 381] width 306 height 306
click at [609, 275] on input "f." at bounding box center [608, 273] width 1 height 4
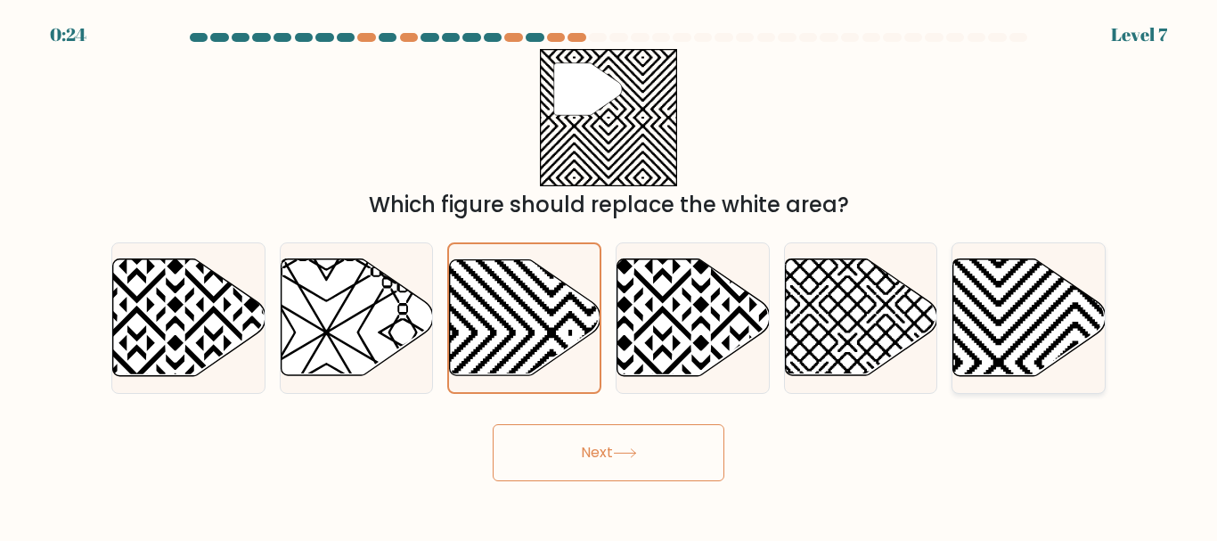
radio input "true"
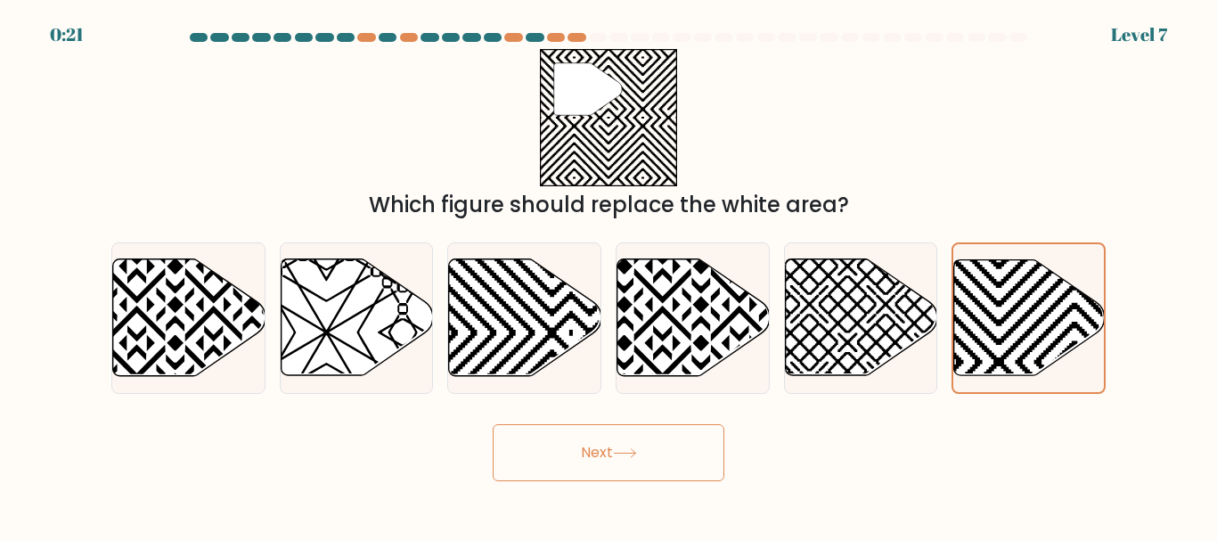
click at [643, 458] on button "Next" at bounding box center [609, 452] width 232 height 57
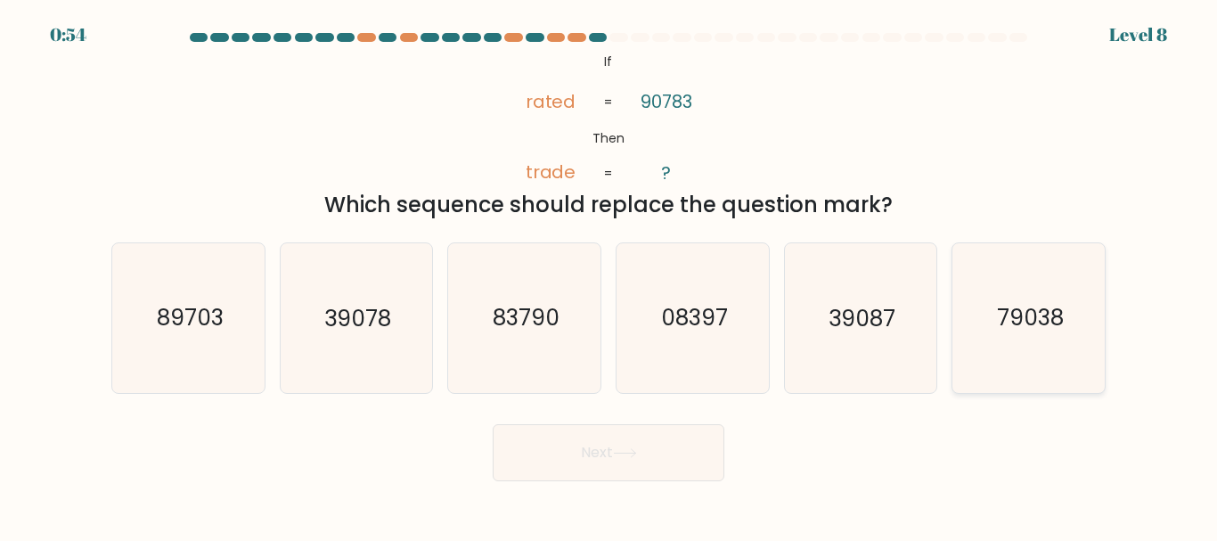
click at [992, 304] on icon "79038" at bounding box center [1028, 317] width 149 height 149
click at [609, 275] on input "f. 79038" at bounding box center [608, 273] width 1 height 4
radio input "true"
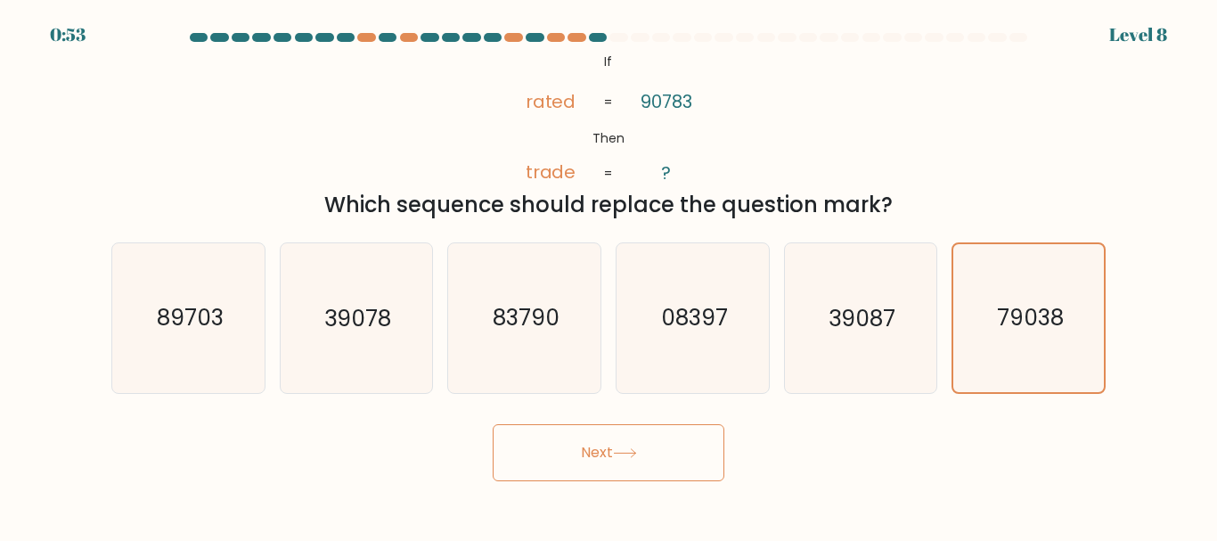
click at [650, 448] on button "Next" at bounding box center [609, 452] width 232 height 57
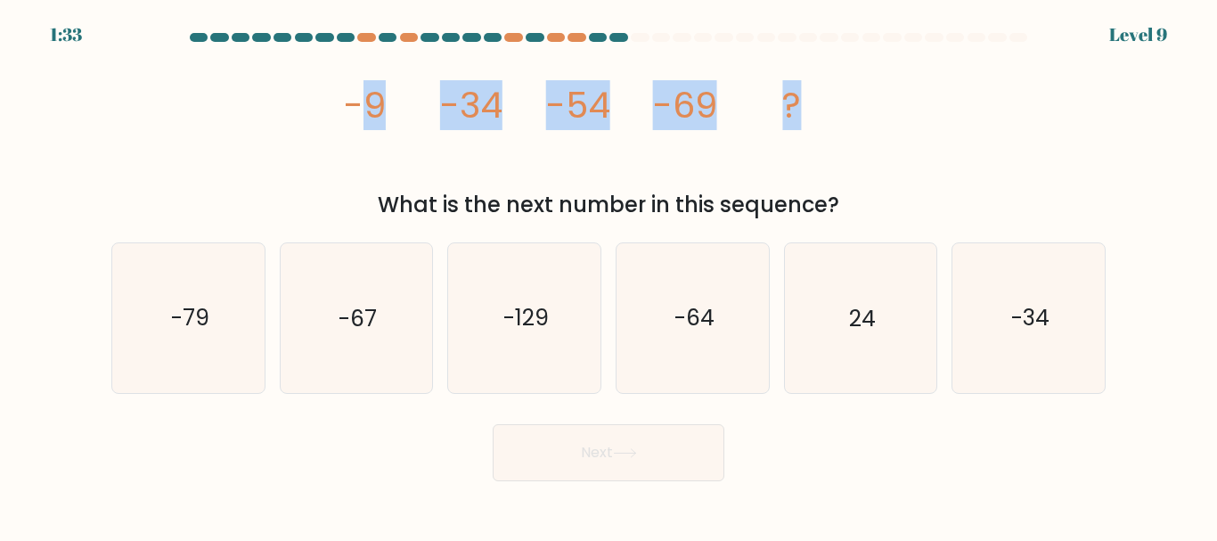
drag, startPoint x: 360, startPoint y: 99, endPoint x: 826, endPoint y: 99, distance: 465.9
click at [826, 99] on icon "image/svg+xml -9 -34 -54 -69 ?" at bounding box center [608, 117] width 534 height 137
click at [853, 180] on icon "image/svg+xml -9 -34 -54 -69 ?" at bounding box center [608, 117] width 534 height 137
drag, startPoint x: 346, startPoint y: 112, endPoint x: 713, endPoint y: 109, distance: 367.0
click at [713, 109] on g "-9 -34 -54 -69 ?" at bounding box center [573, 105] width 458 height 50
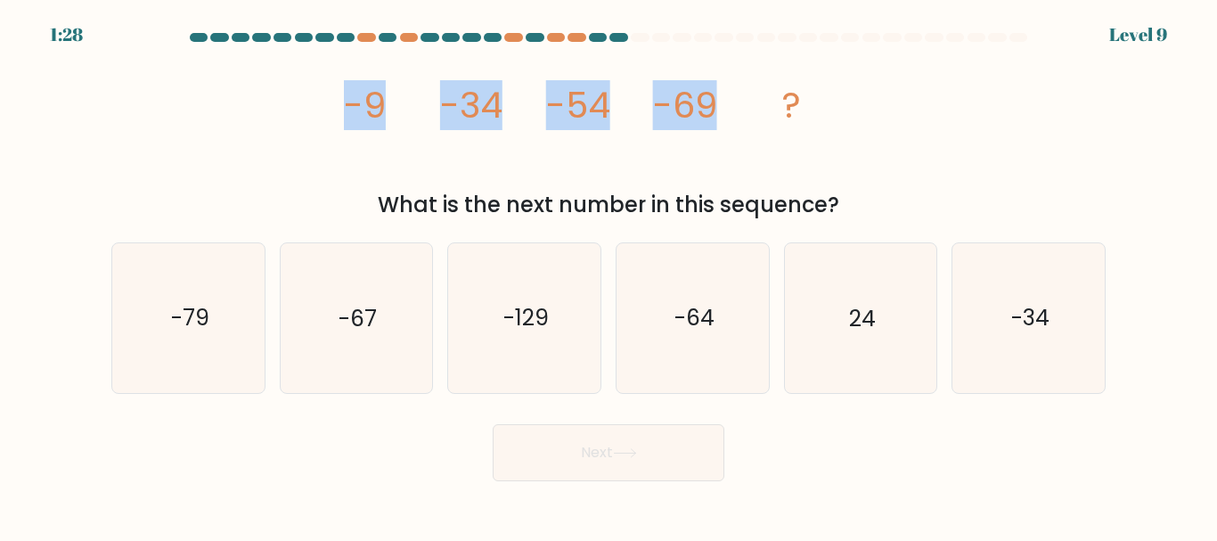
copy g "-9 -34 -54 -69"
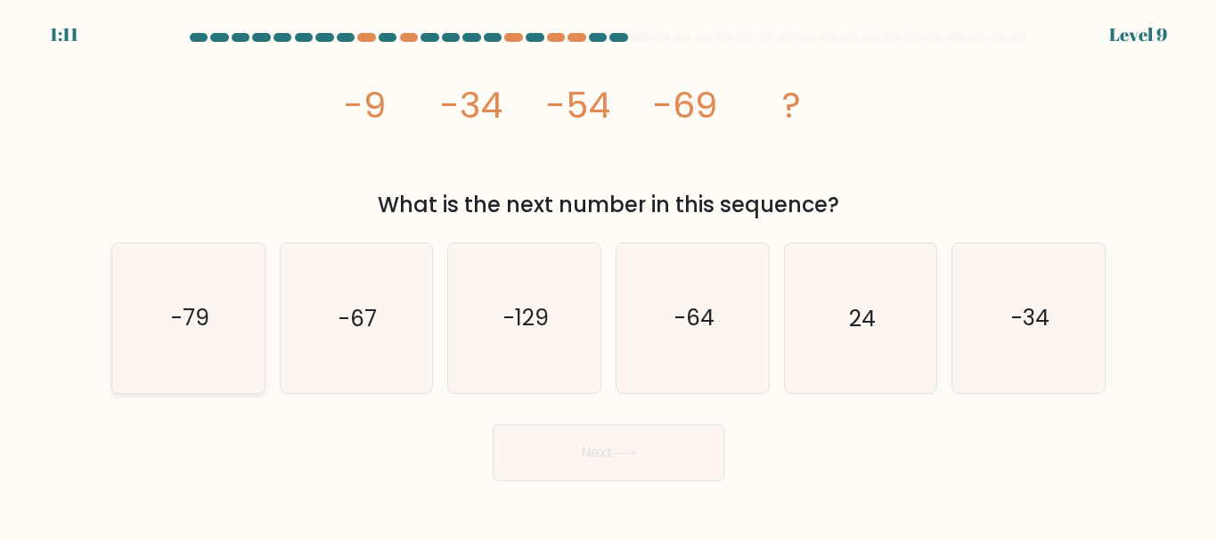
click at [202, 316] on text "-79" at bounding box center [189, 318] width 38 height 31
click at [608, 275] on input "a. -79" at bounding box center [608, 273] width 1 height 4
radio input "true"
click at [628, 465] on button "Next" at bounding box center [609, 452] width 232 height 57
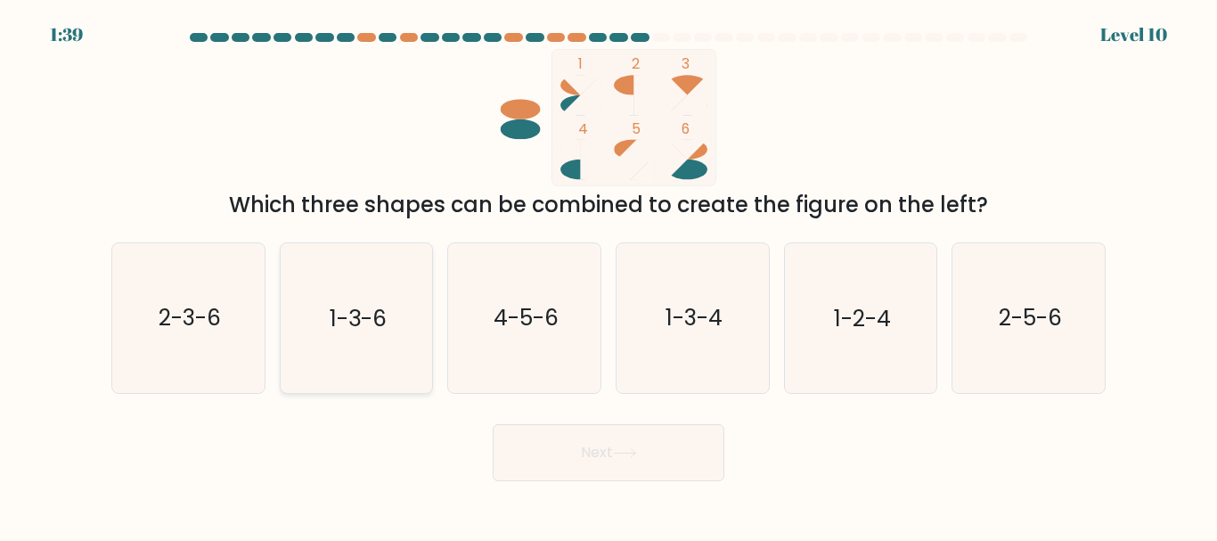
click at [362, 300] on icon "1-3-6" at bounding box center [355, 317] width 149 height 149
click at [608, 275] on input "b. 1-3-6" at bounding box center [608, 273] width 1 height 4
radio input "true"
click at [548, 453] on button "Next" at bounding box center [609, 452] width 232 height 57
click at [510, 360] on icon "4-5-6" at bounding box center [524, 317] width 149 height 149
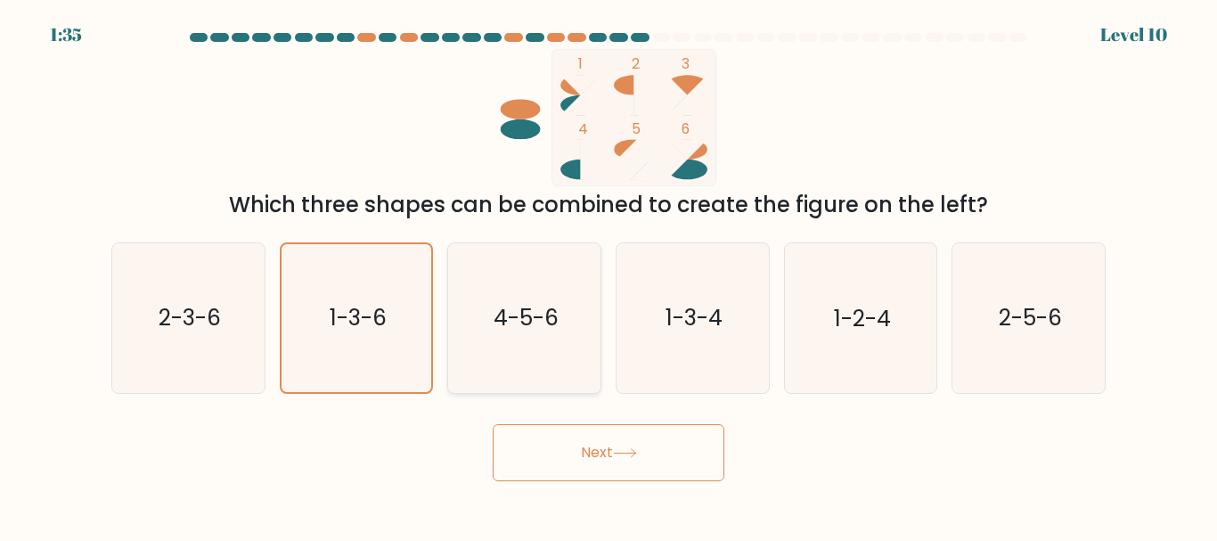
click at [608, 275] on input "c. 4-5-6" at bounding box center [608, 273] width 1 height 4
radio input "true"
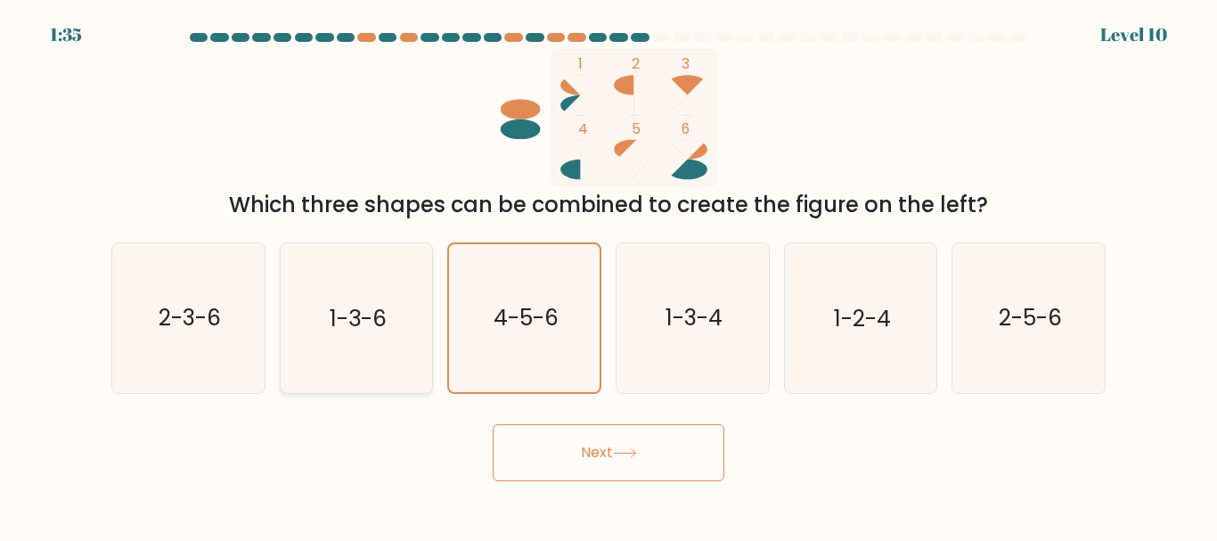
click at [395, 345] on icon "1-3-6" at bounding box center [355, 317] width 149 height 149
click at [608, 275] on input "b. 1-3-6" at bounding box center [608, 273] width 1 height 4
radio input "true"
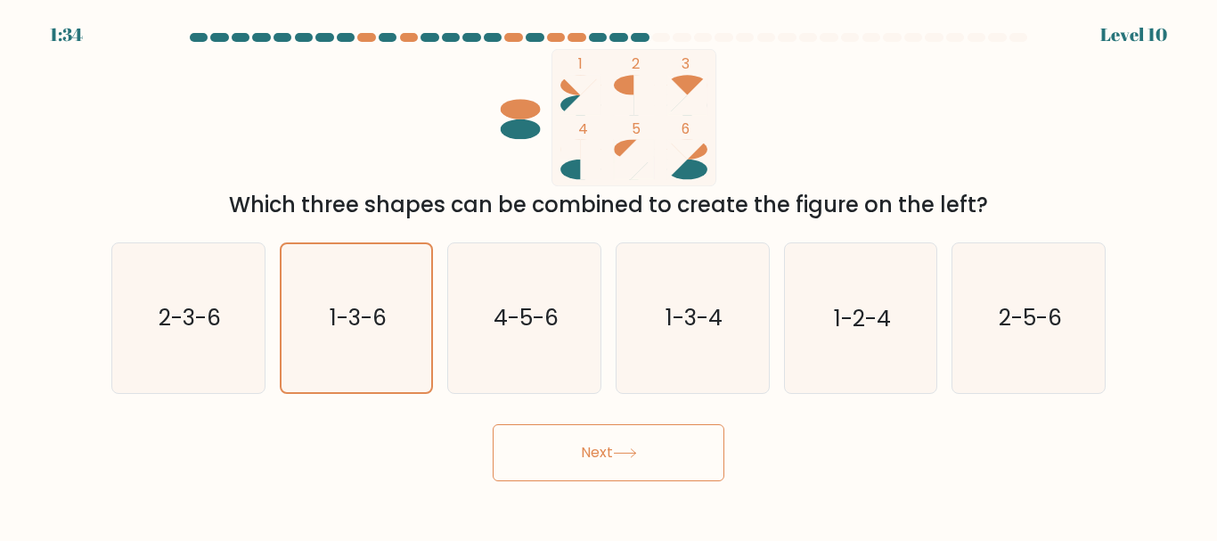
click at [675, 459] on button "Next" at bounding box center [609, 452] width 232 height 57
click at [668, 457] on button "Next" at bounding box center [609, 452] width 232 height 57
click at [572, 445] on button "Next" at bounding box center [609, 452] width 232 height 57
click at [655, 447] on button "Next" at bounding box center [609, 452] width 232 height 57
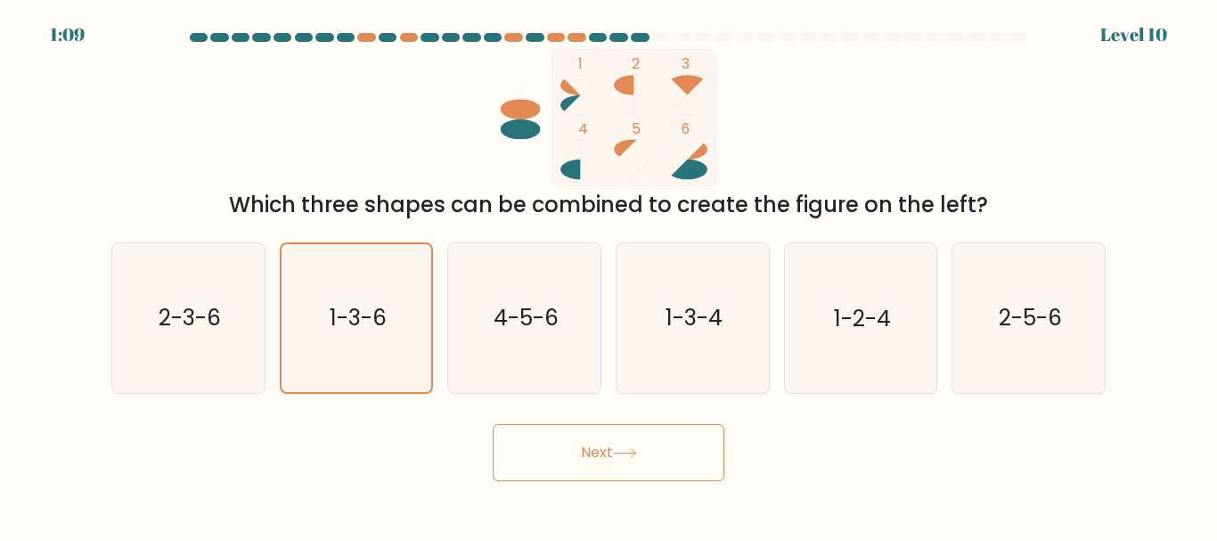
click at [655, 447] on button "Next" at bounding box center [609, 452] width 232 height 57
click at [414, 341] on icon "1-3-6" at bounding box center [355, 317] width 147 height 147
click at [608, 275] on input "b. 1-3-6" at bounding box center [608, 273] width 1 height 4
click at [436, 438] on div "Next" at bounding box center [608, 448] width 1015 height 66
click at [353, 361] on icon "1-3-6" at bounding box center [355, 317] width 147 height 147
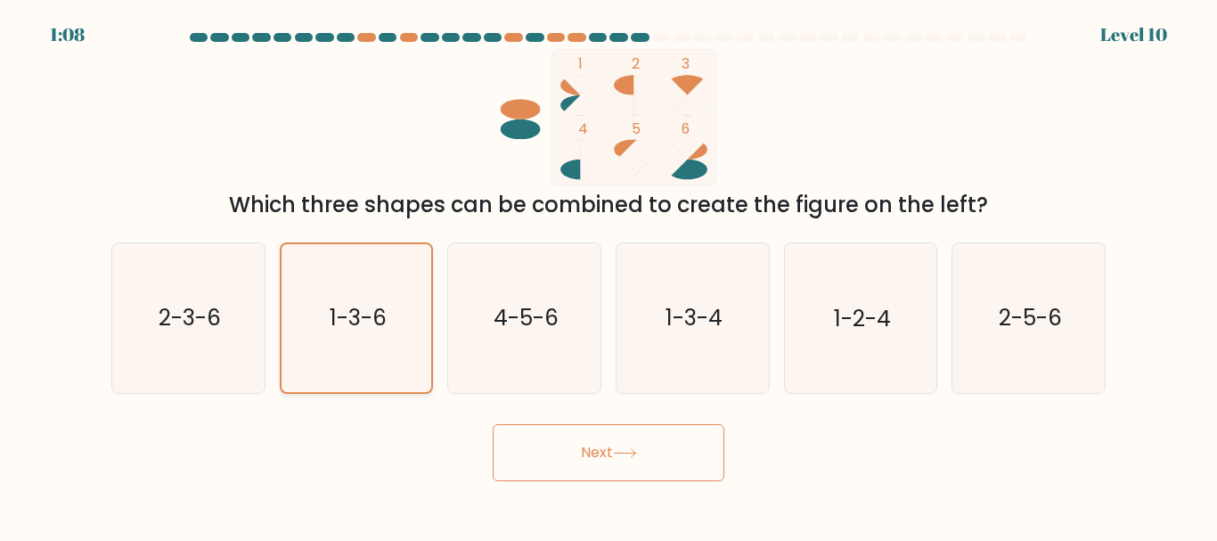
click at [608, 275] on input "b. 1-3-6" at bounding box center [608, 273] width 1 height 4
click at [181, 325] on text "2-3-6" at bounding box center [190, 318] width 62 height 31
click at [608, 275] on input "a. 2-3-6" at bounding box center [608, 273] width 1 height 4
radio input "true"
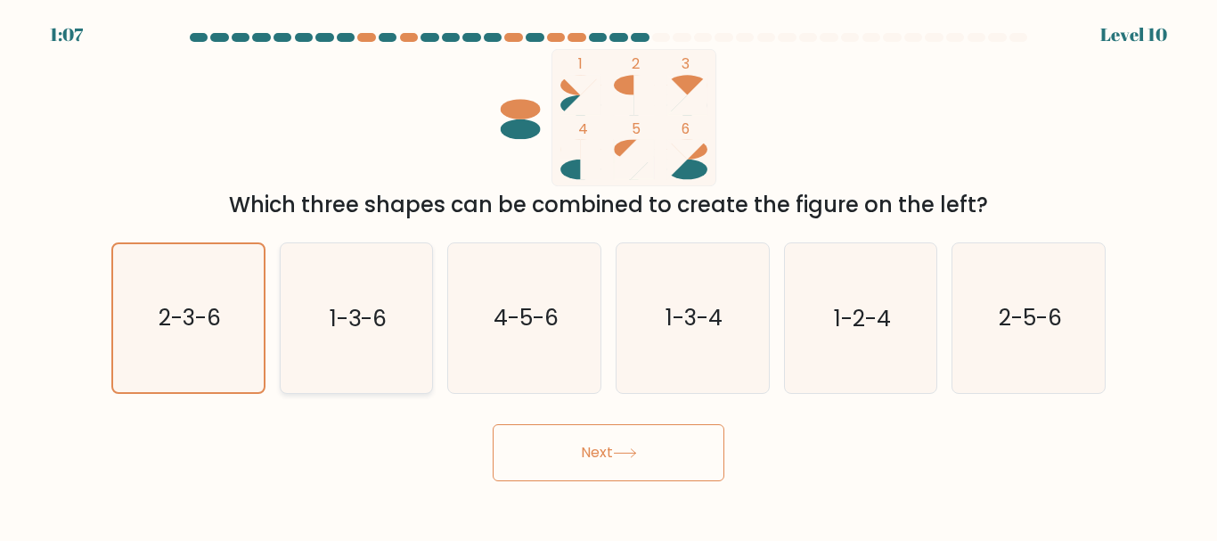
click at [405, 312] on icon "1-3-6" at bounding box center [355, 317] width 149 height 149
click at [608, 275] on input "b. 1-3-6" at bounding box center [608, 273] width 1 height 4
radio input "true"
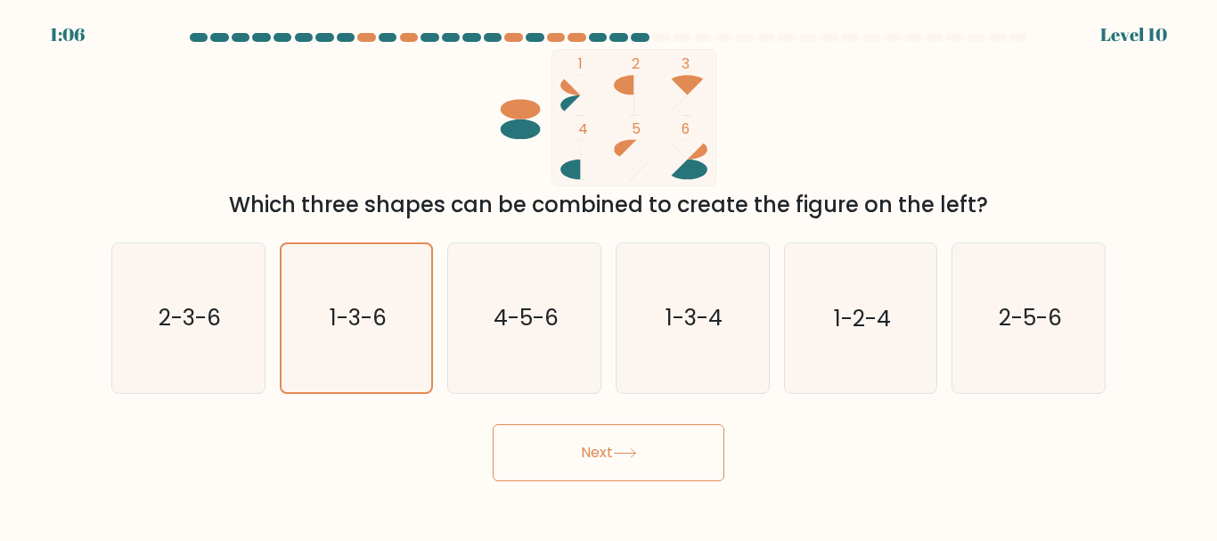
click at [591, 449] on button "Next" at bounding box center [609, 452] width 232 height 57
